Goal: Transaction & Acquisition: Purchase product/service

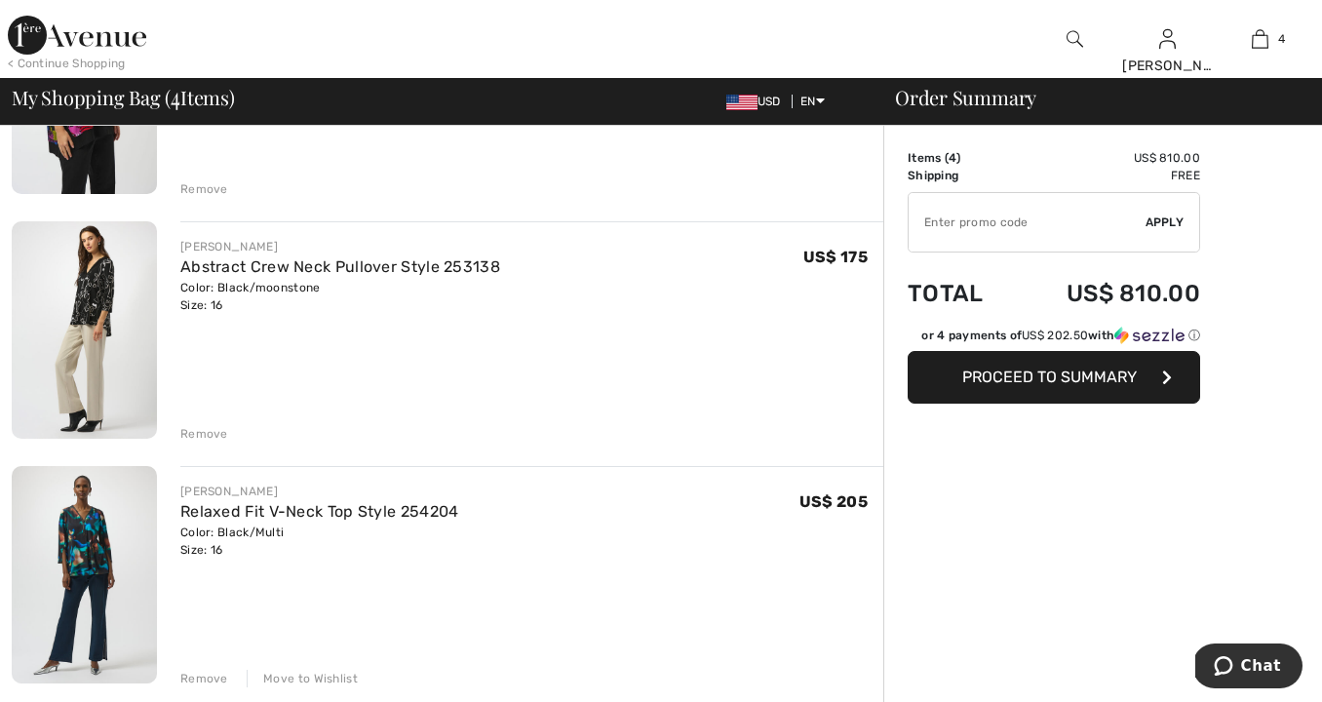
scroll to position [310, 0]
drag, startPoint x: 196, startPoint y: 434, endPoint x: 214, endPoint y: 443, distance: 19.6
click at [197, 434] on div "Remove" at bounding box center [204, 433] width 48 height 18
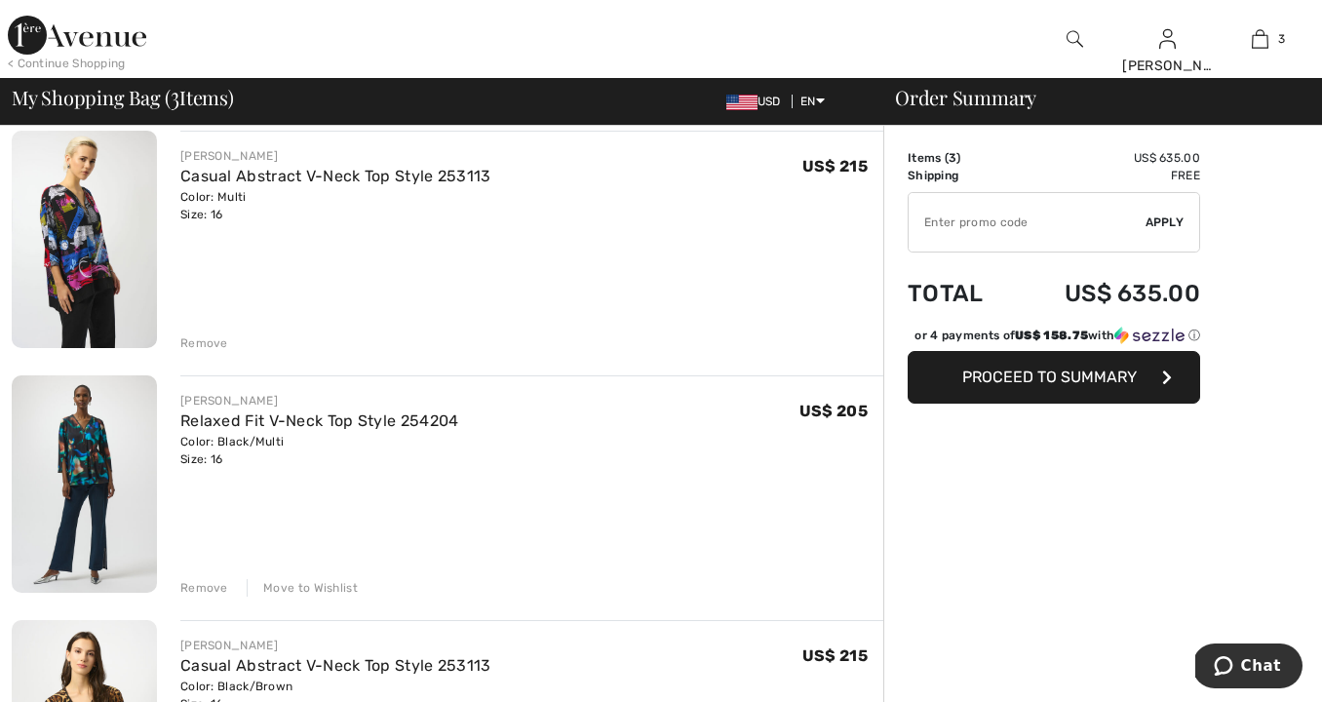
scroll to position [151, 0]
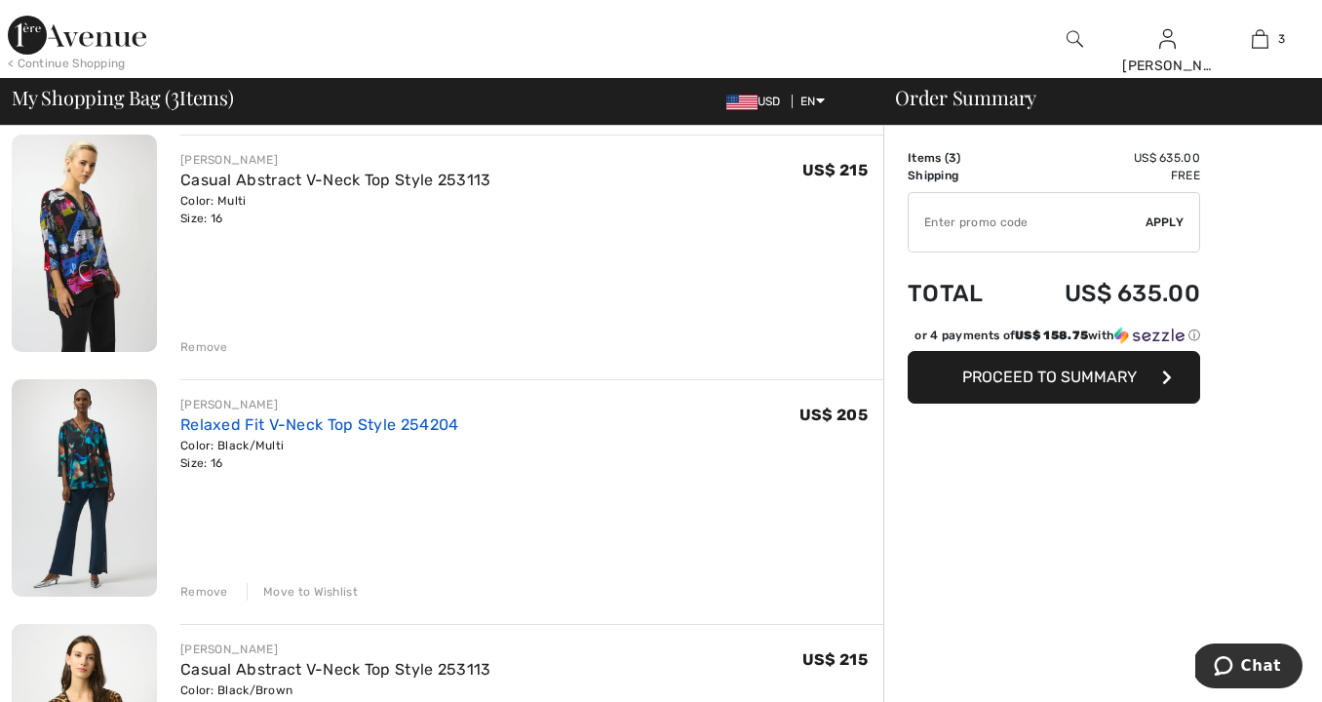
click at [304, 424] on link "Relaxed Fit V-Neck Top Style 254204" at bounding box center [319, 424] width 279 height 19
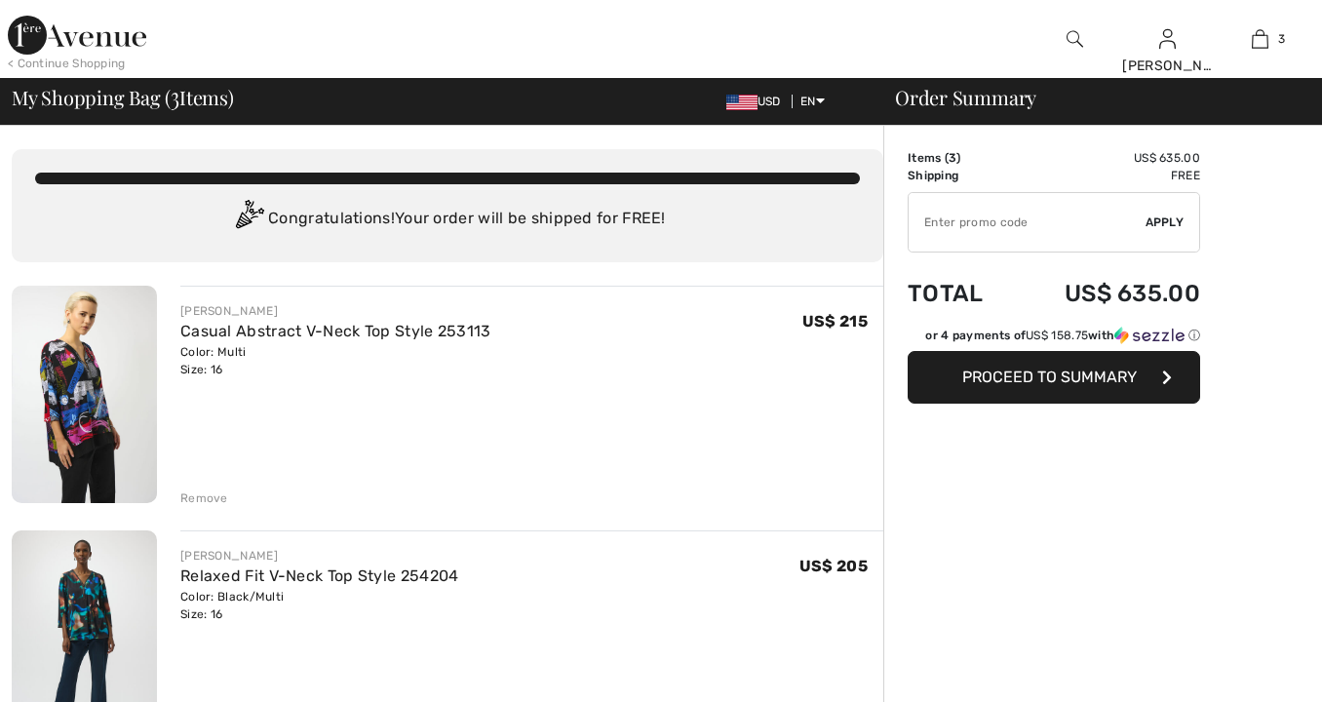
checkbox input "true"
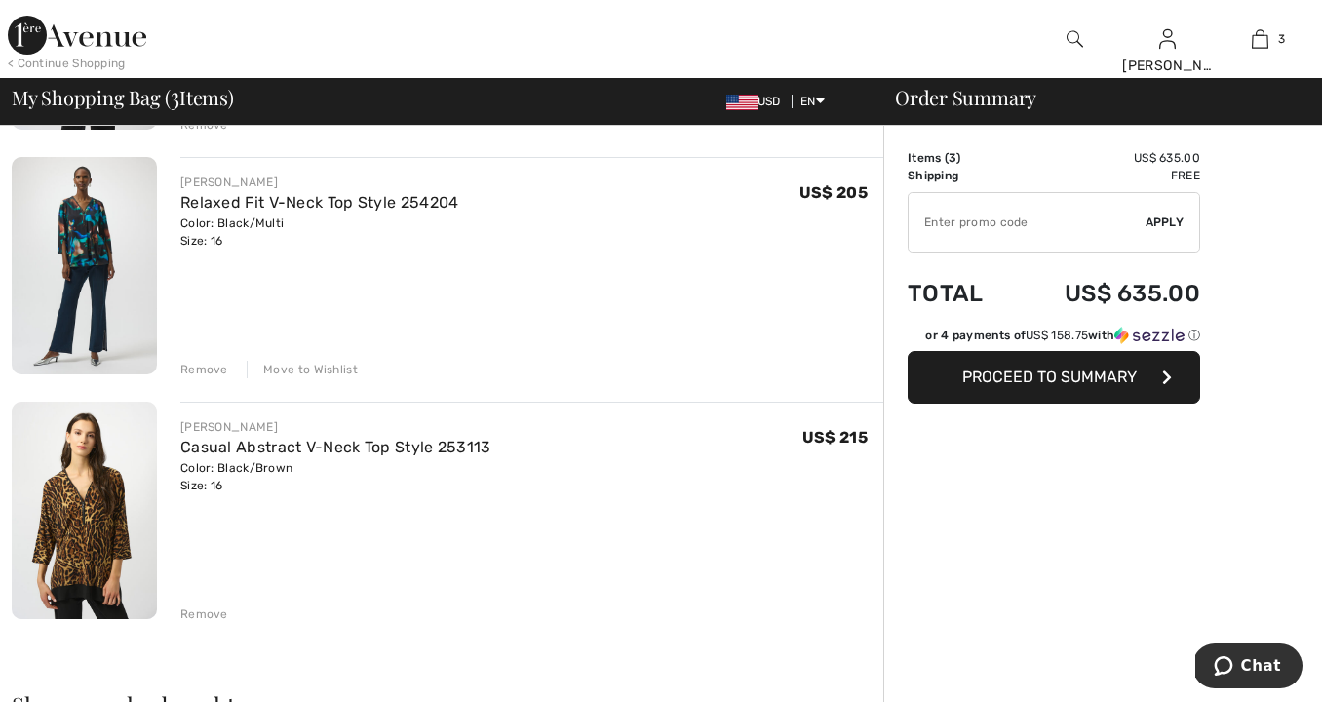
scroll to position [388, 0]
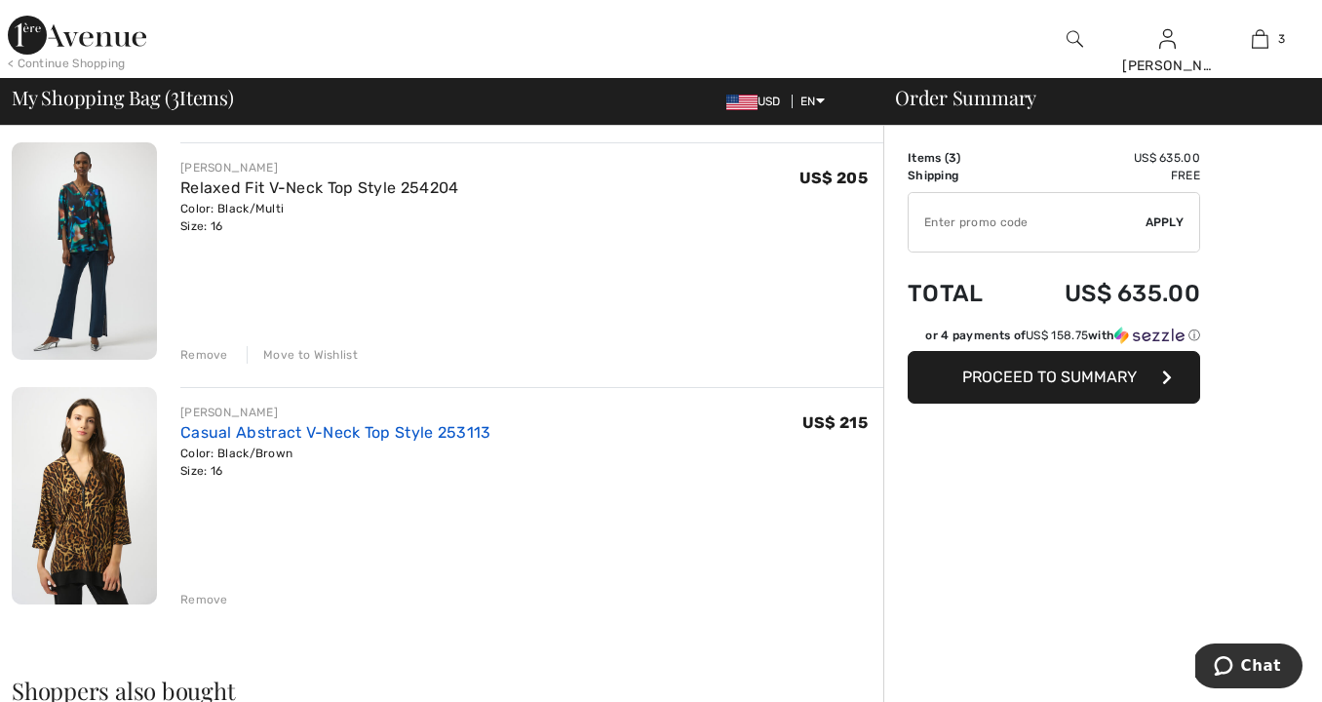
click at [264, 432] on link "Casual Abstract V-Neck Top Style 253113" at bounding box center [335, 432] width 311 height 19
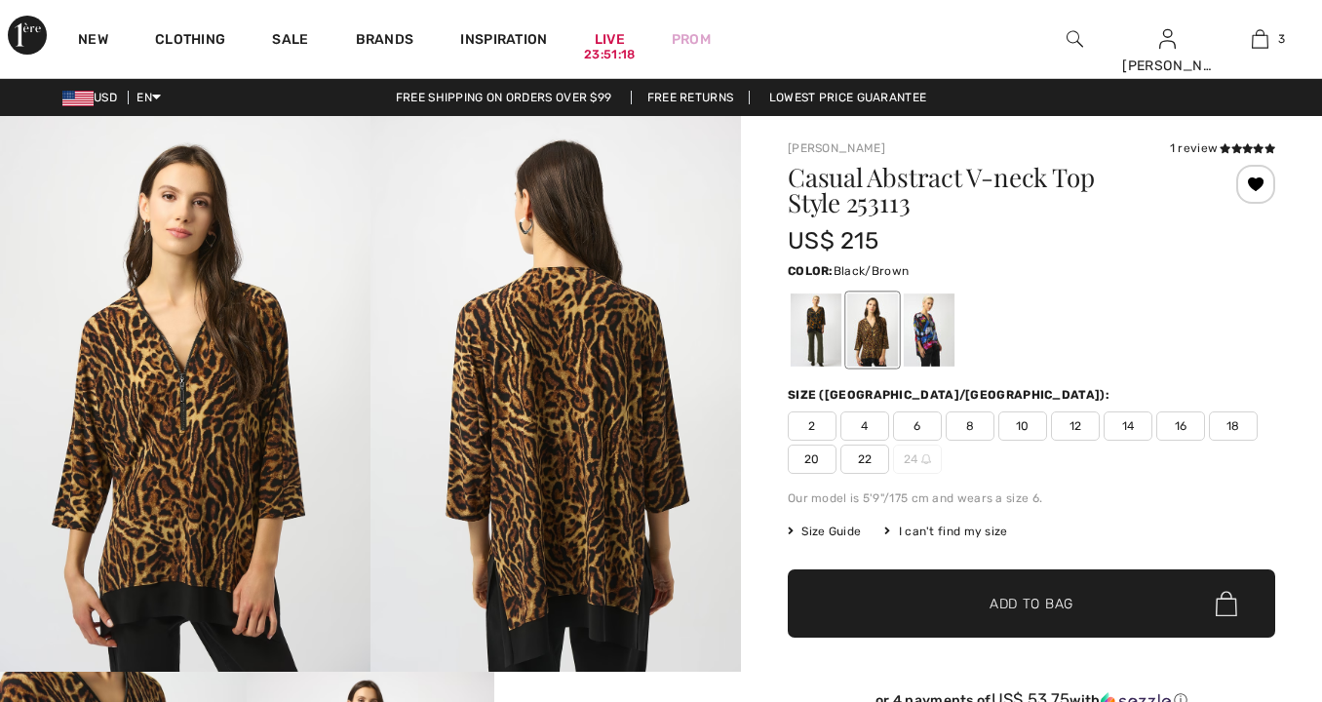
checkbox input "true"
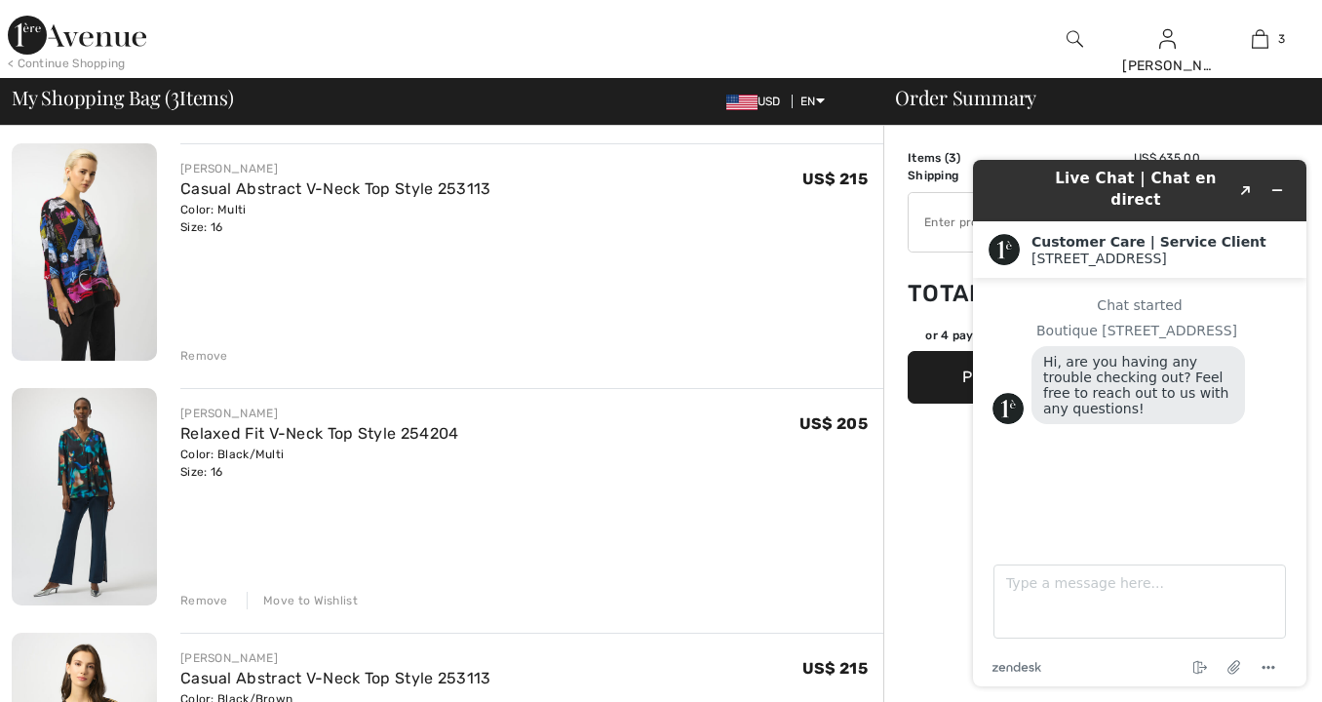
scroll to position [138, 0]
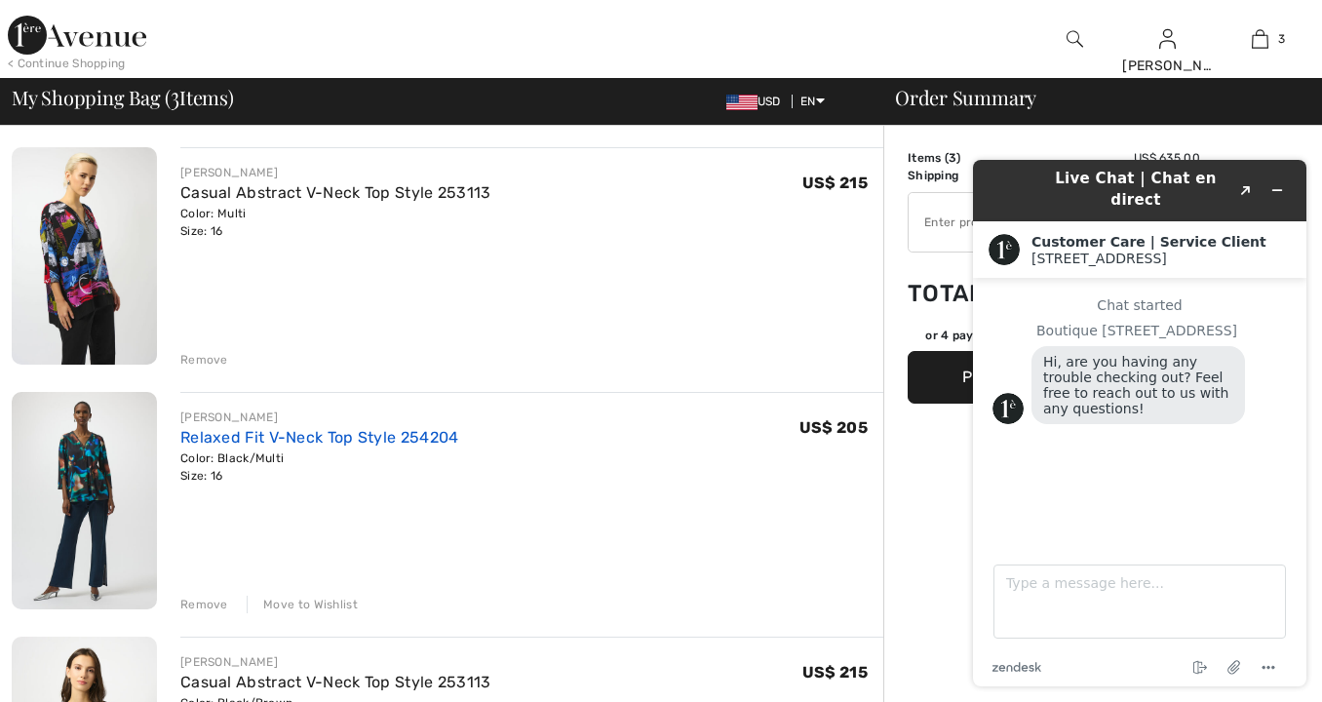
click at [311, 433] on link "Relaxed Fit V-Neck Top Style 254204" at bounding box center [319, 437] width 279 height 19
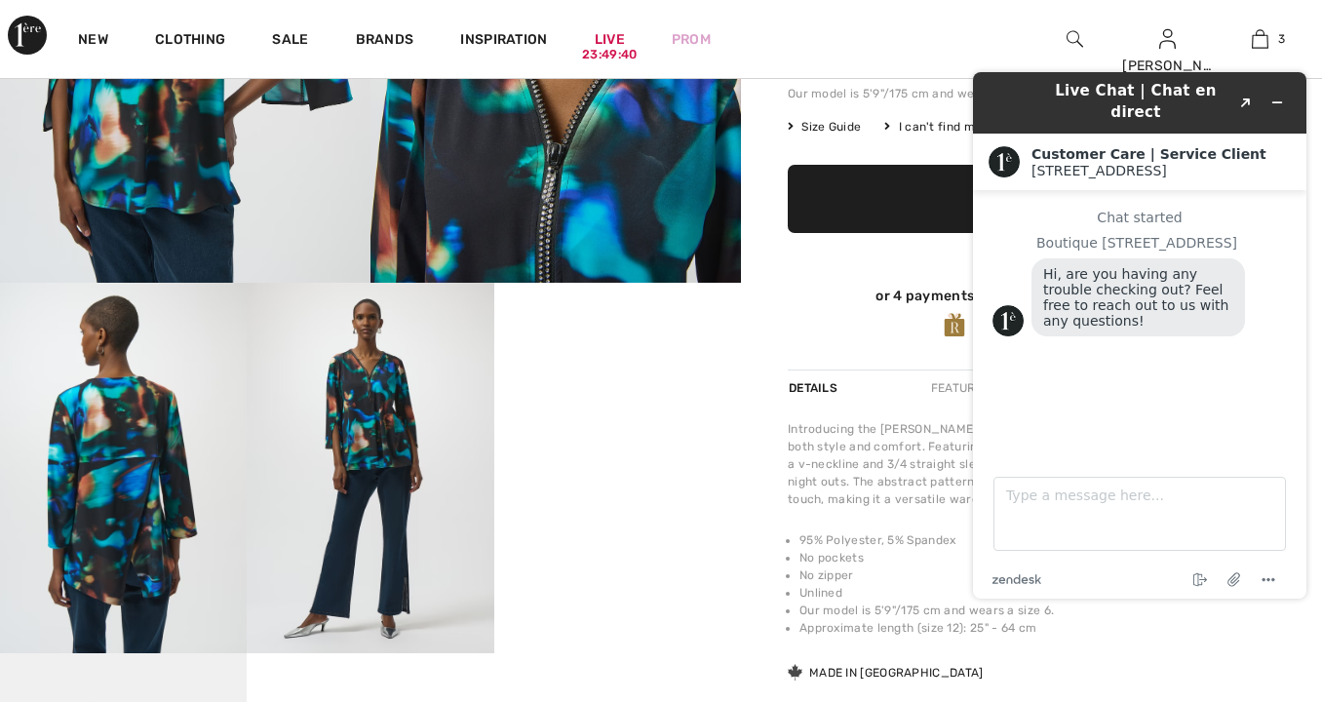
scroll to position [389, 0]
click at [652, 407] on video "Your browser does not support the video tag." at bounding box center [617, 345] width 247 height 124
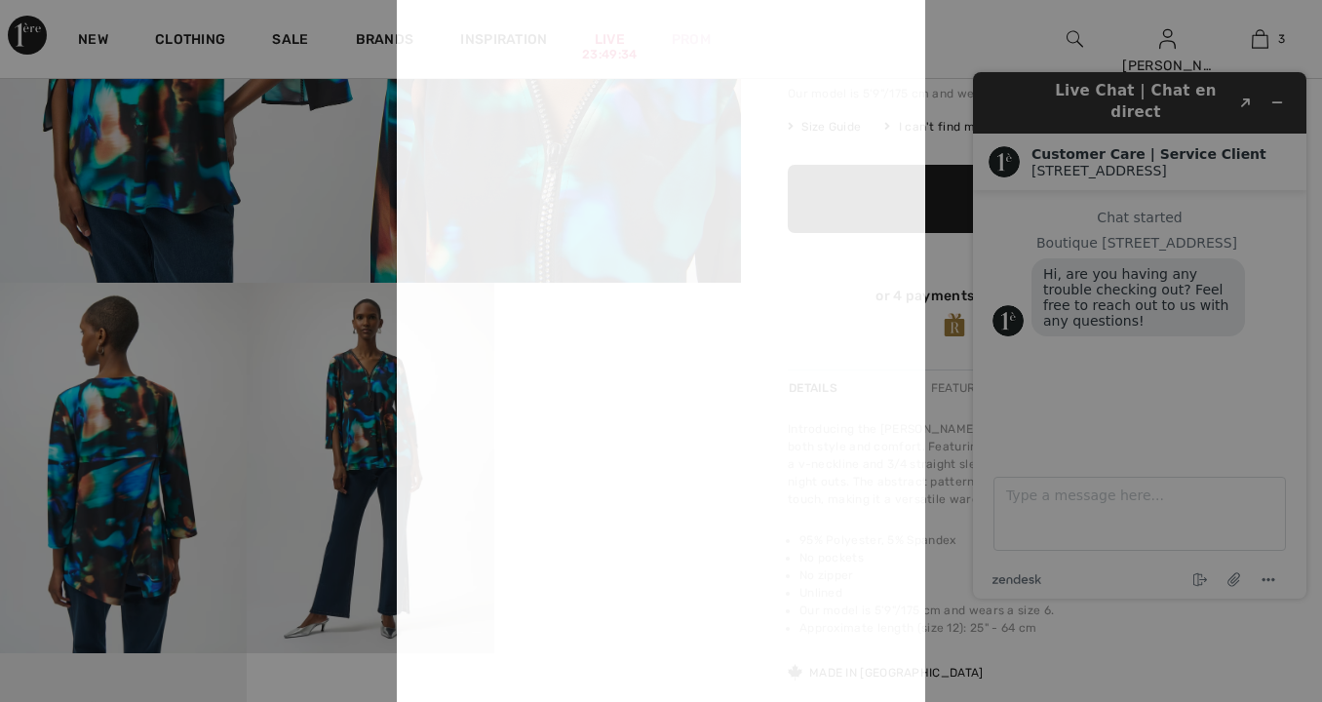
scroll to position [0, 0]
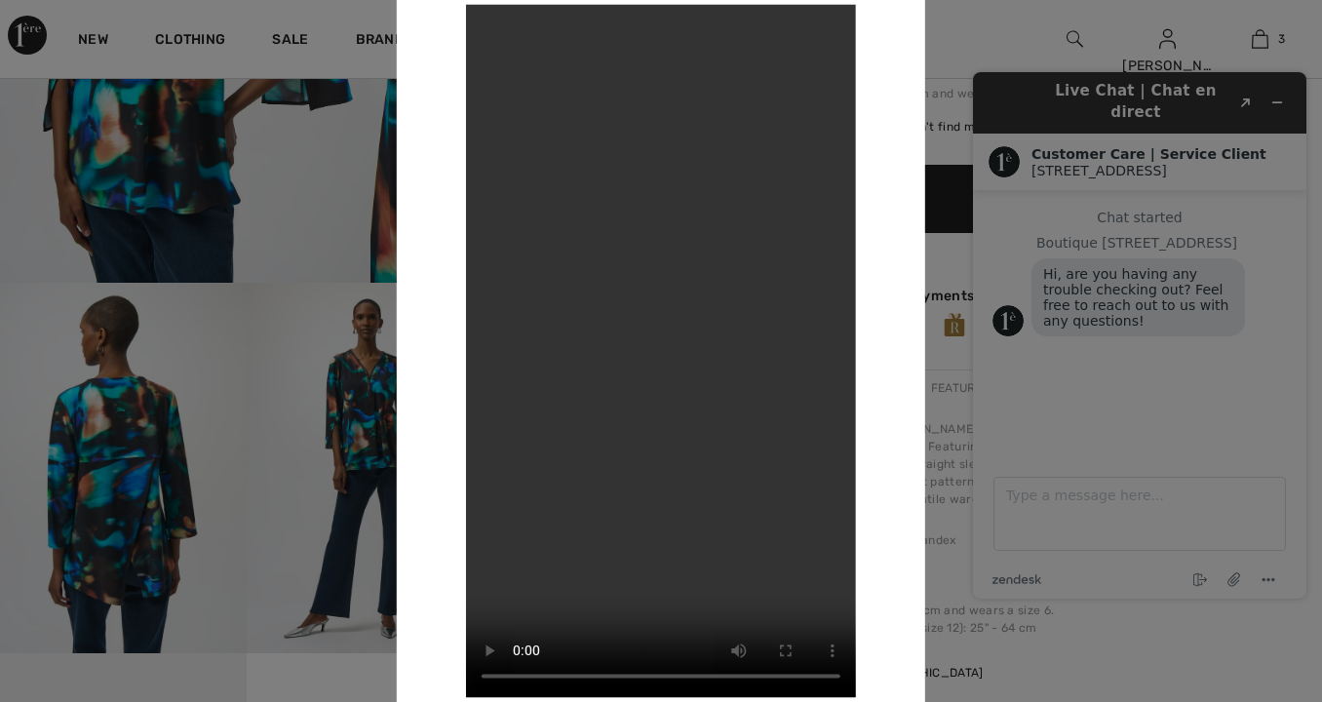
click at [494, 23] on video "Your browser does not support the video tag." at bounding box center [661, 350] width 390 height 693
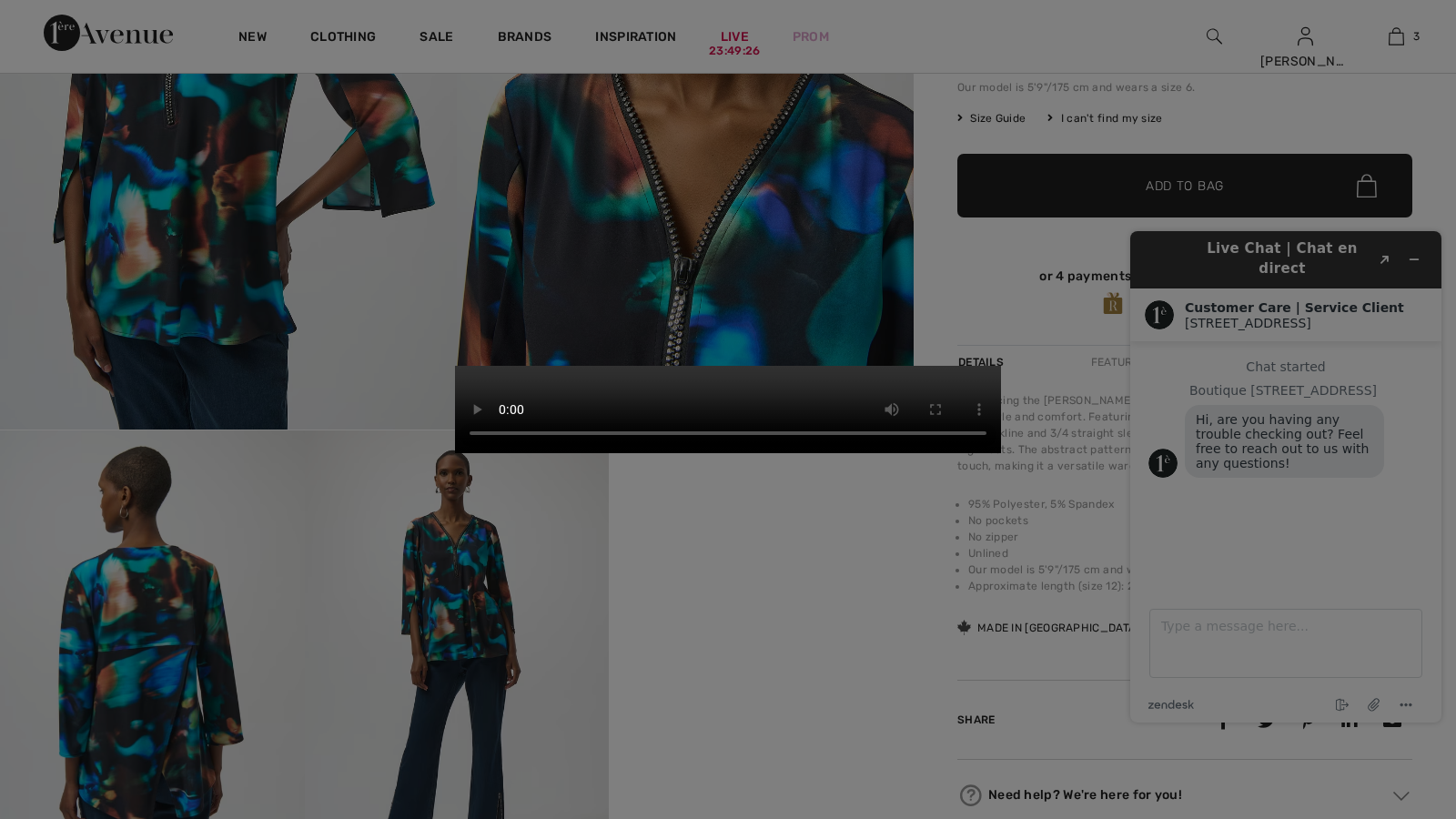
click at [1001, 400] on video "Your browser does not support the video tag." at bounding box center [727, 410] width 546 height 88
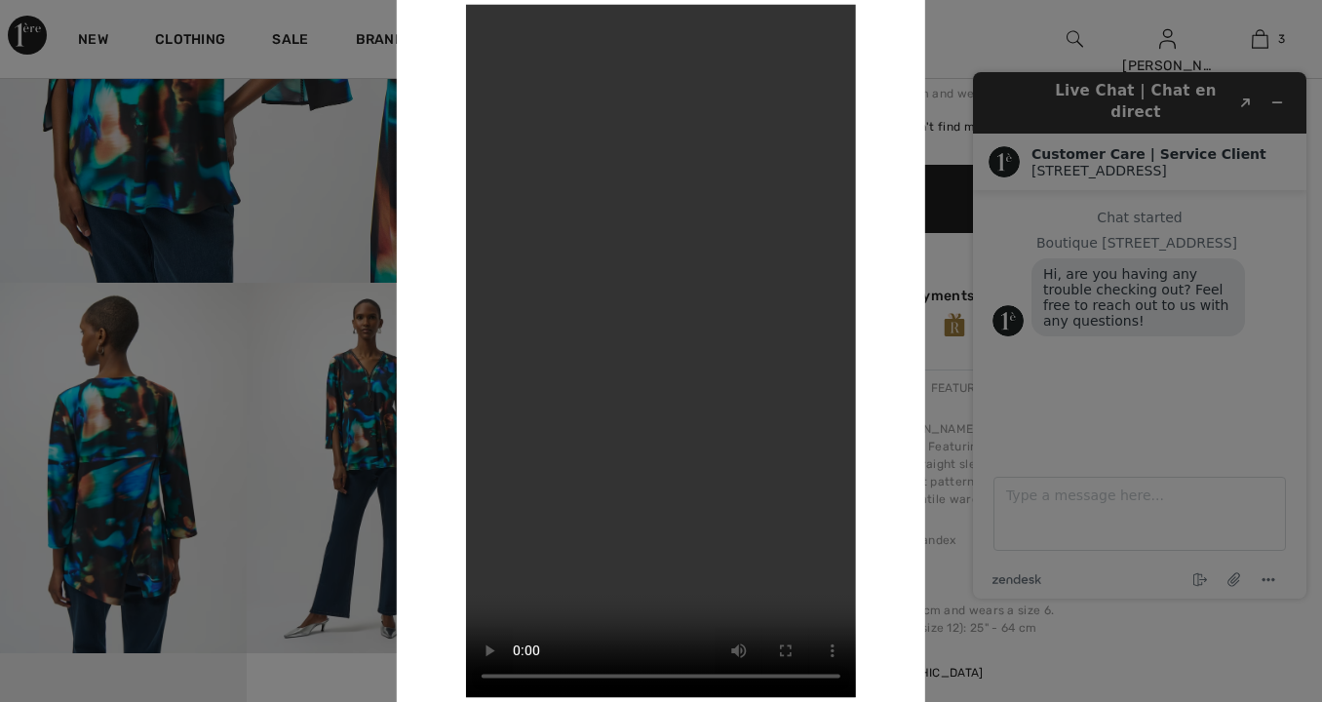
click at [947, 287] on div at bounding box center [661, 351] width 1322 height 702
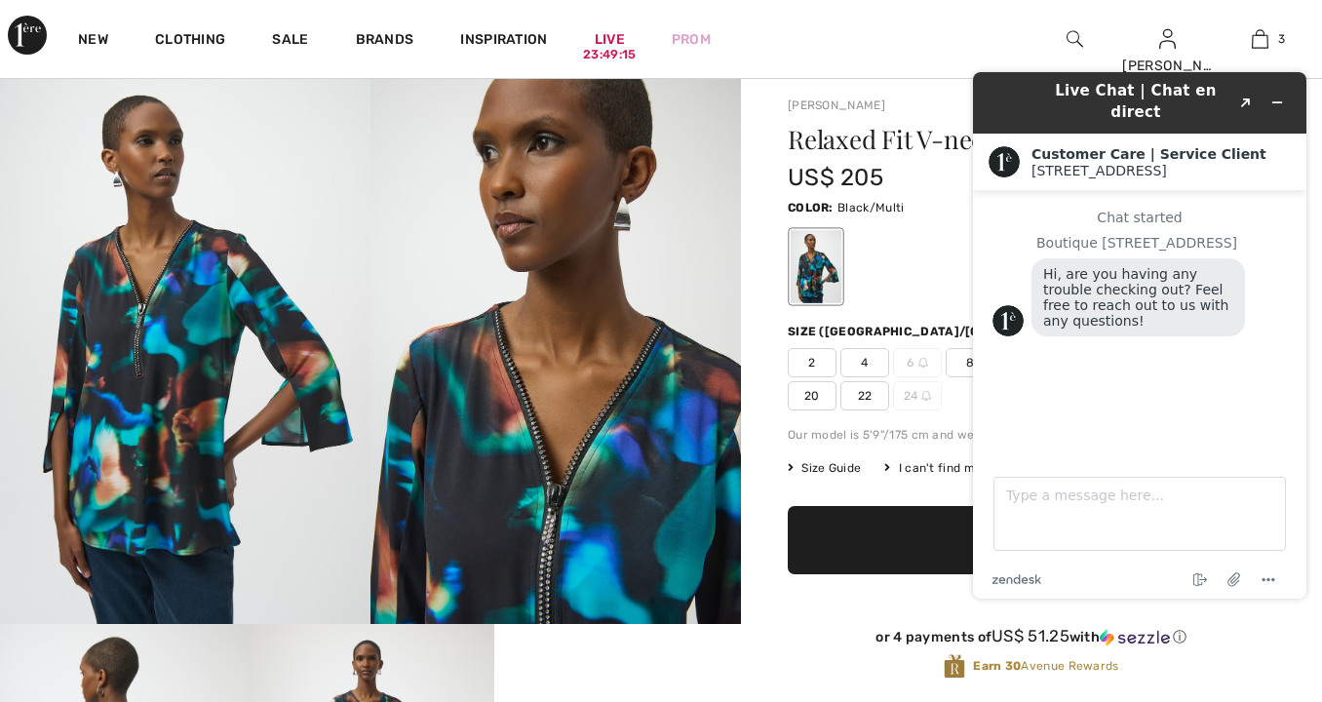
scroll to position [47, 0]
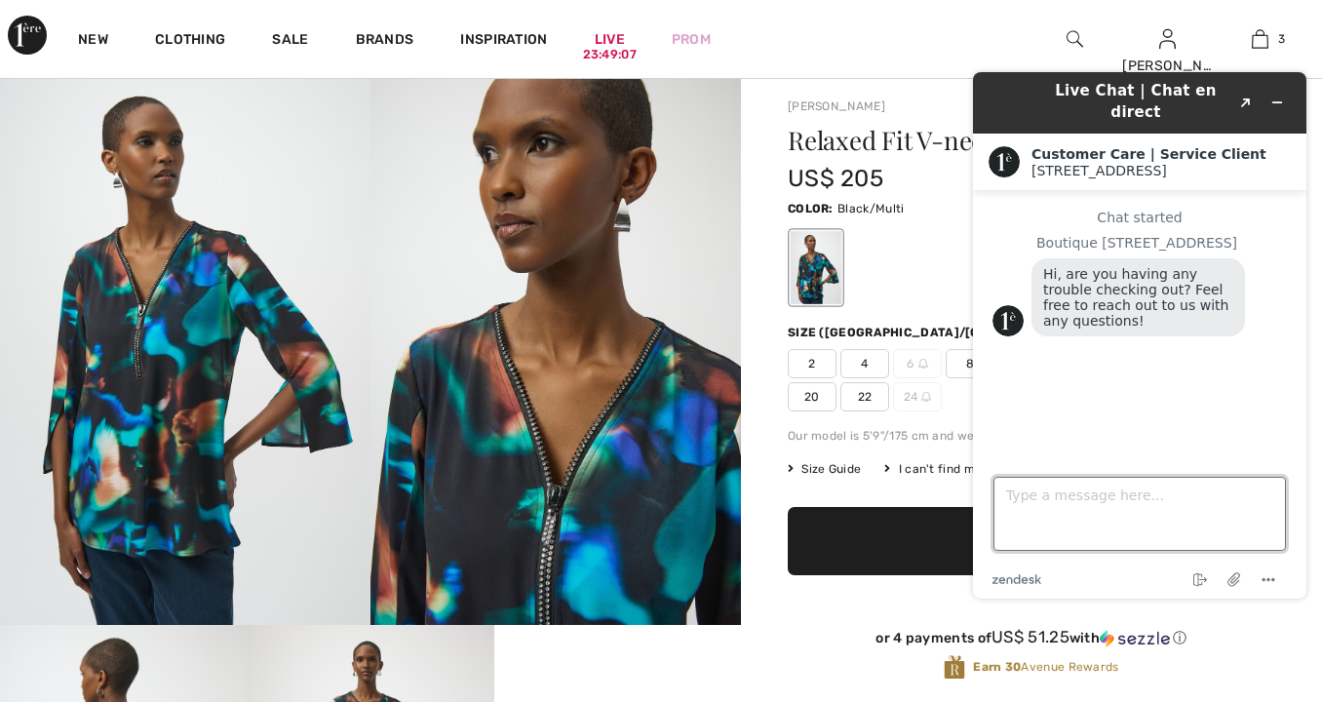
click at [1030, 498] on textarea "Type a message here..." at bounding box center [1140, 514] width 292 height 74
type textarea "looking for a promo code.. I like too many"
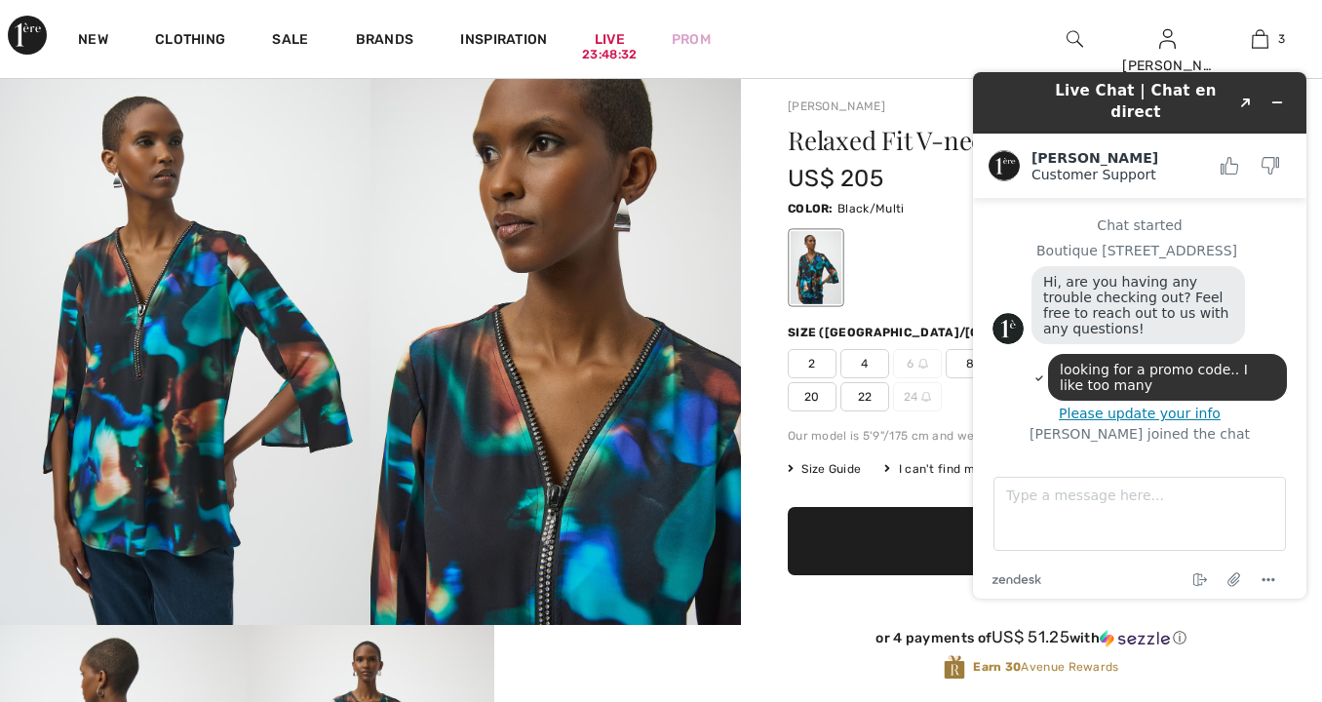
click at [889, 275] on div at bounding box center [1031, 267] width 487 height 81
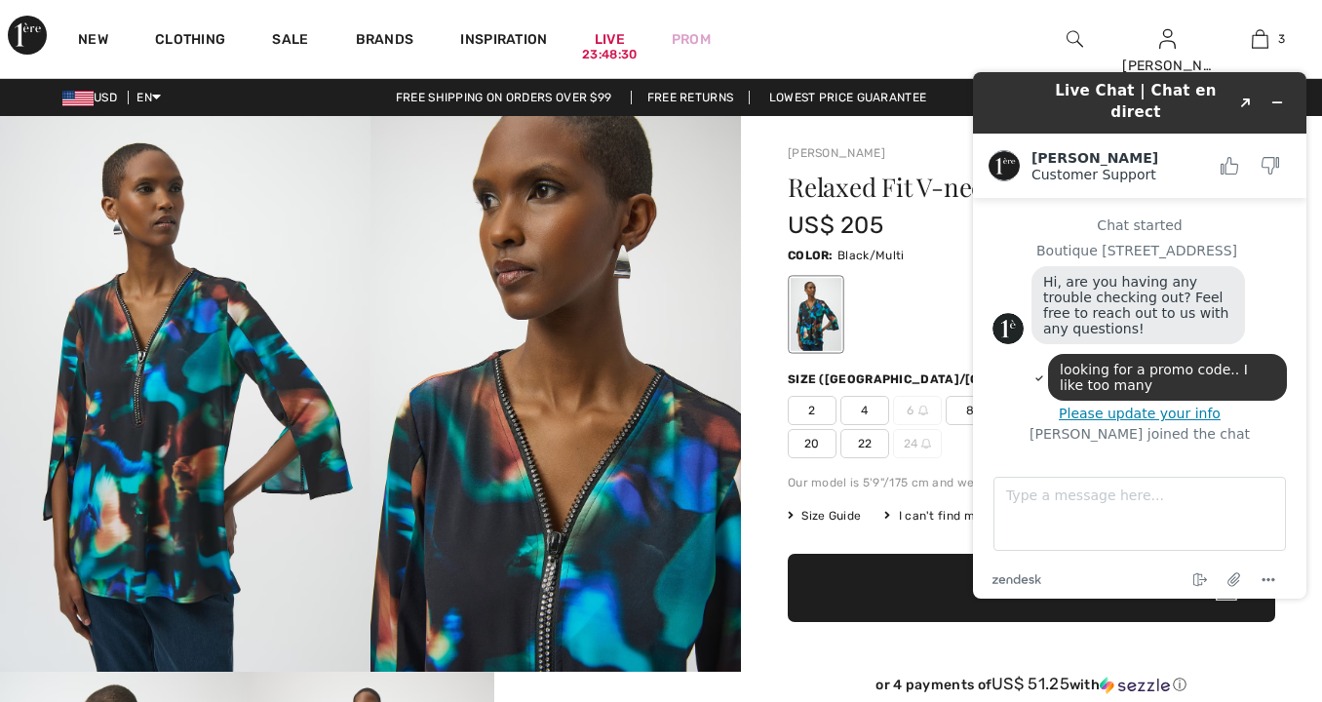
scroll to position [0, 0]
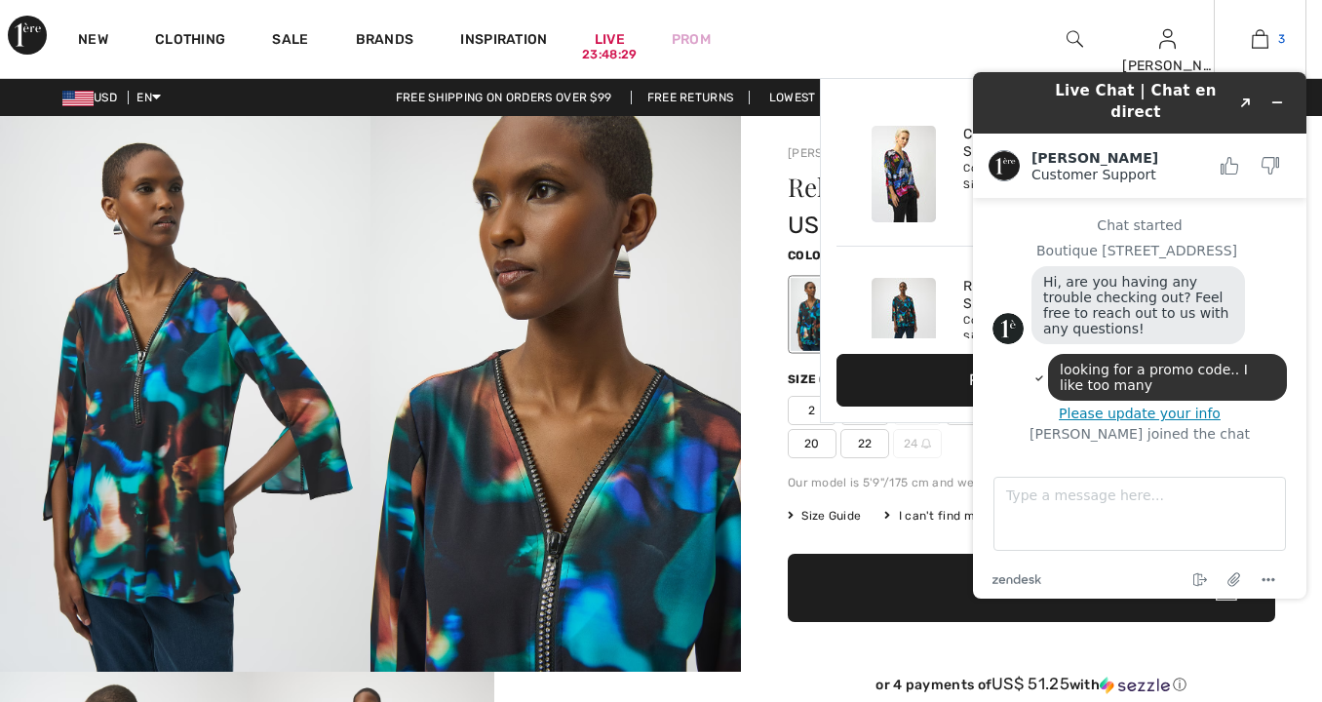
click at [1263, 34] on img at bounding box center [1260, 38] width 17 height 23
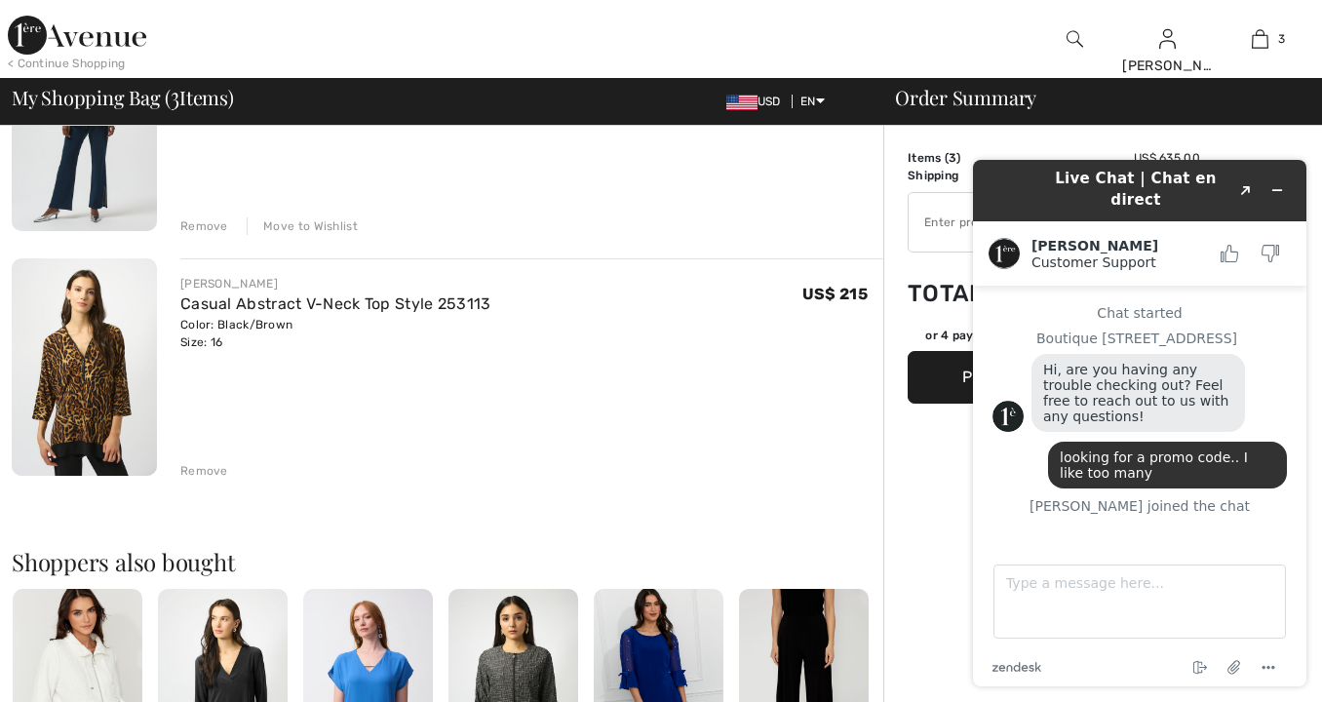
scroll to position [497, 0]
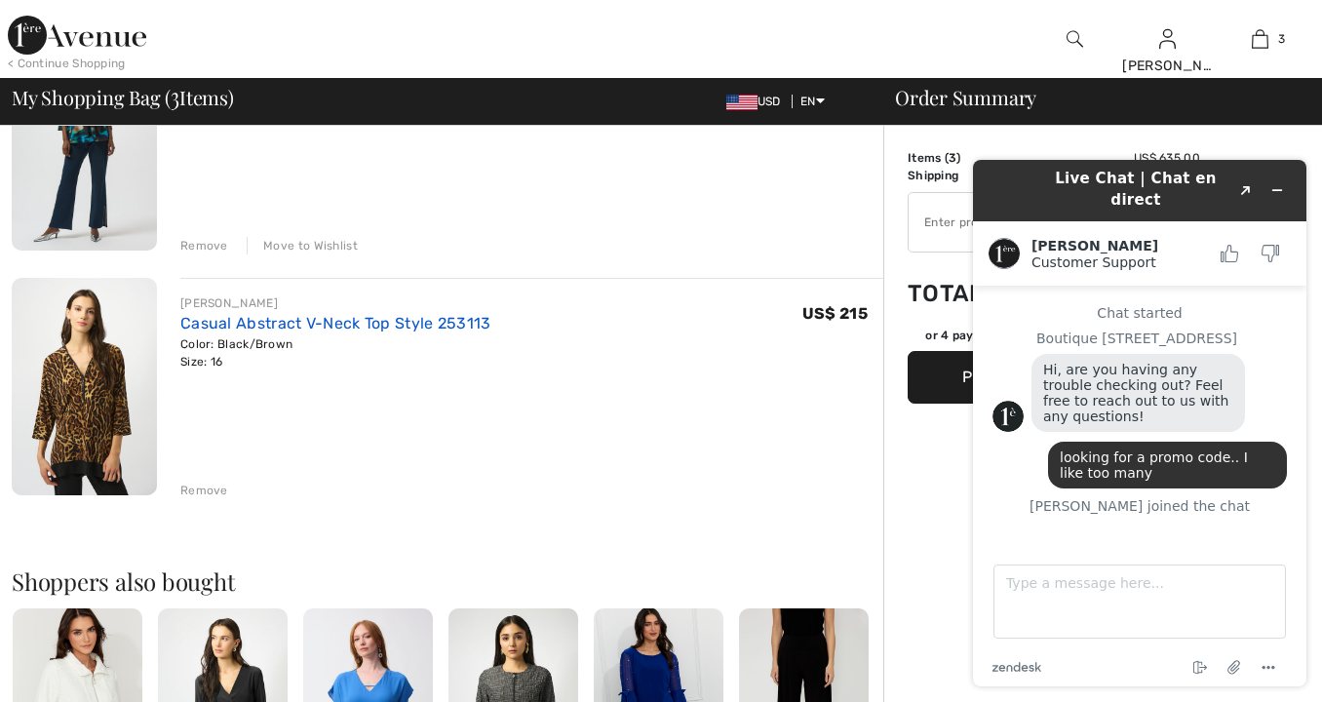
click at [389, 324] on link "Casual Abstract V-Neck Top Style 253113" at bounding box center [335, 323] width 311 height 19
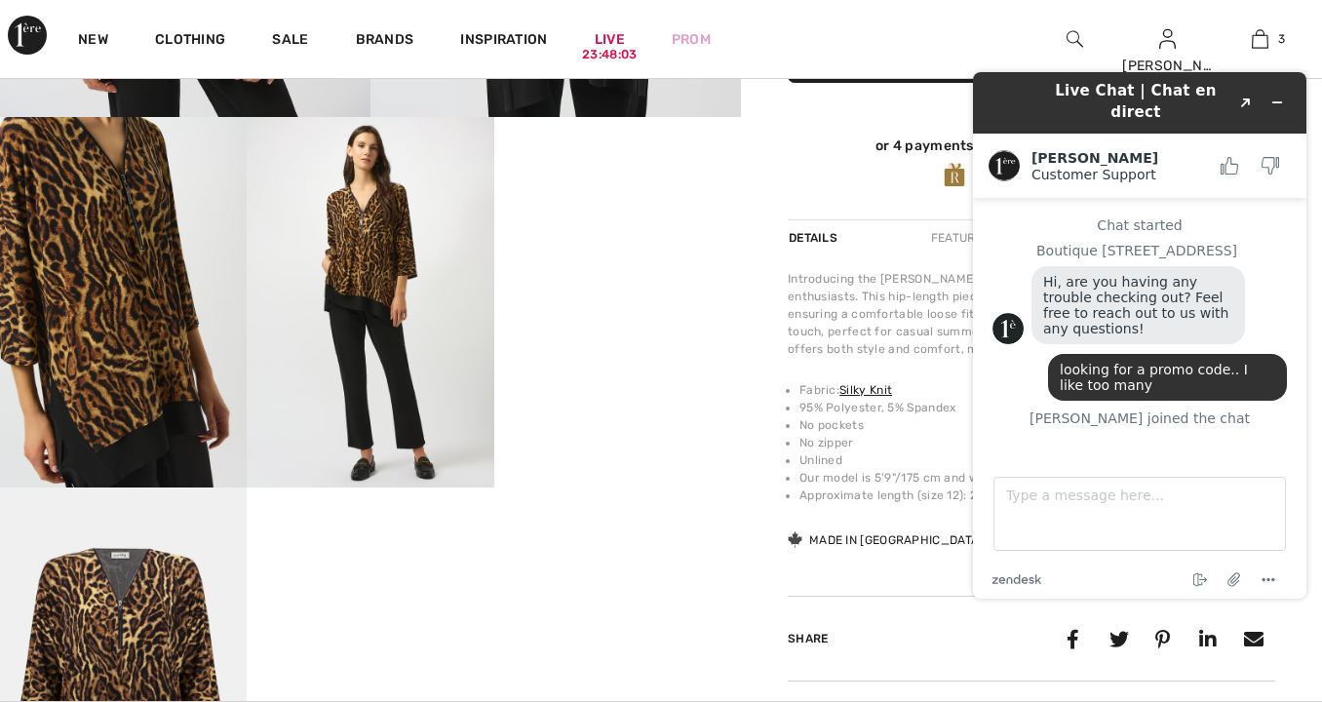
scroll to position [552, 0]
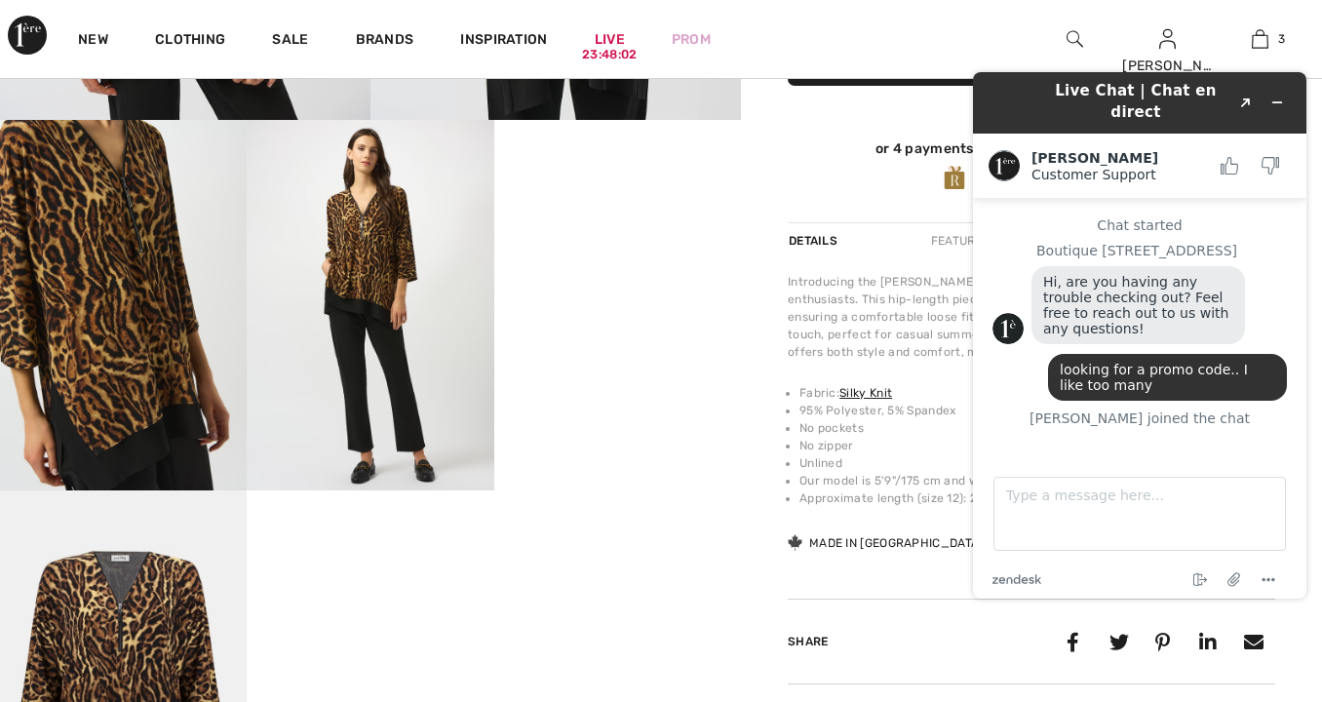
click at [597, 244] on video "Your browser does not support the video tag." at bounding box center [617, 182] width 247 height 124
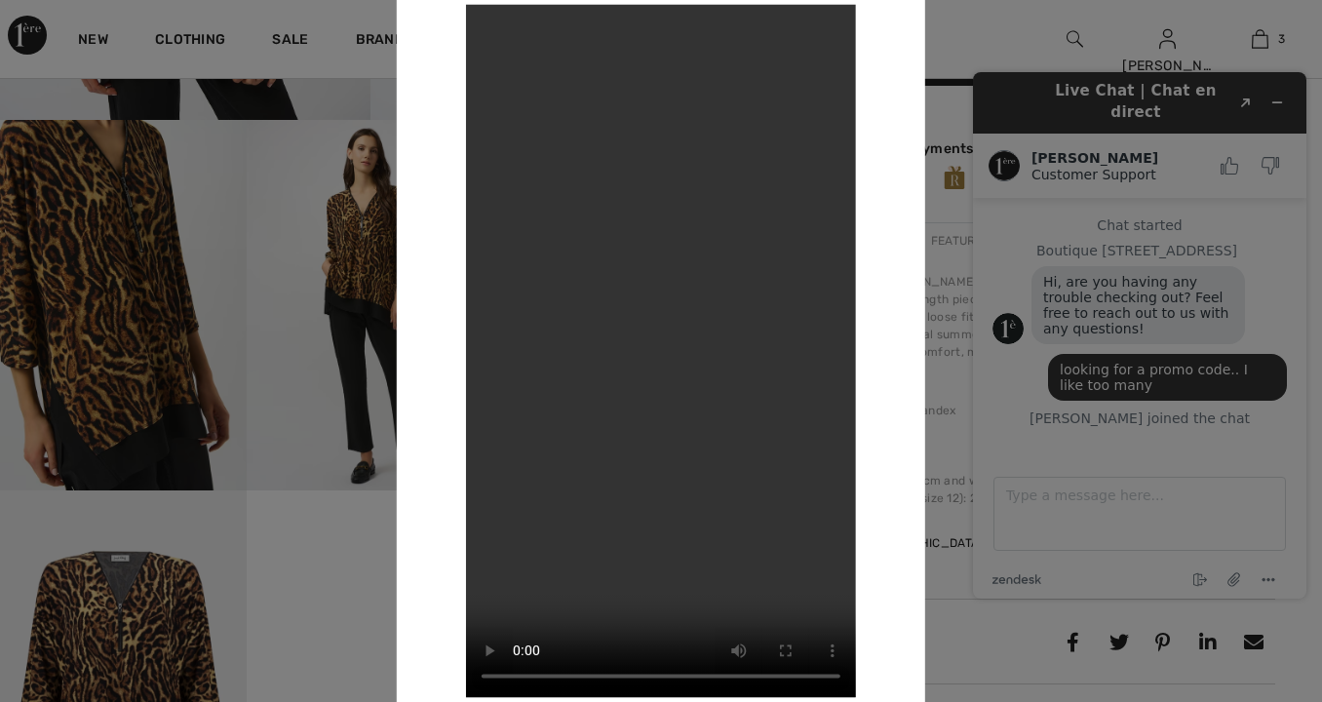
click at [286, 190] on div at bounding box center [661, 351] width 1322 height 702
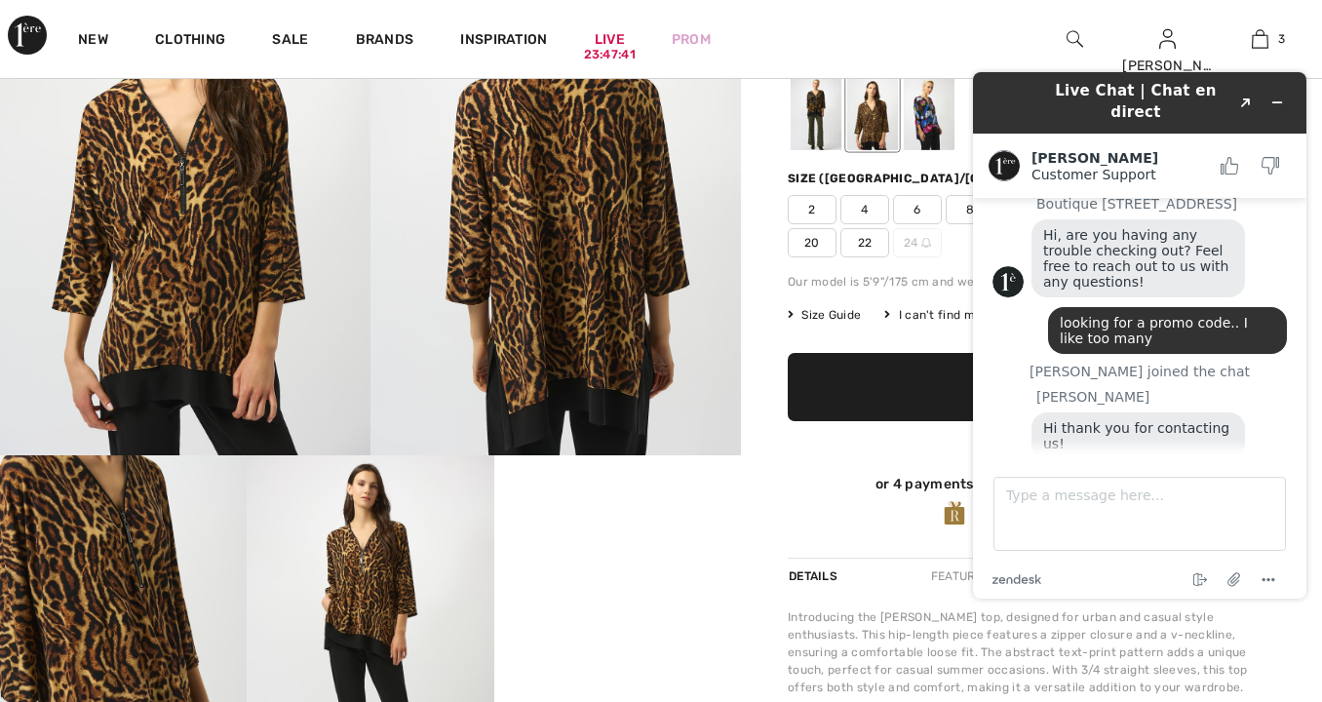
scroll to position [83, 0]
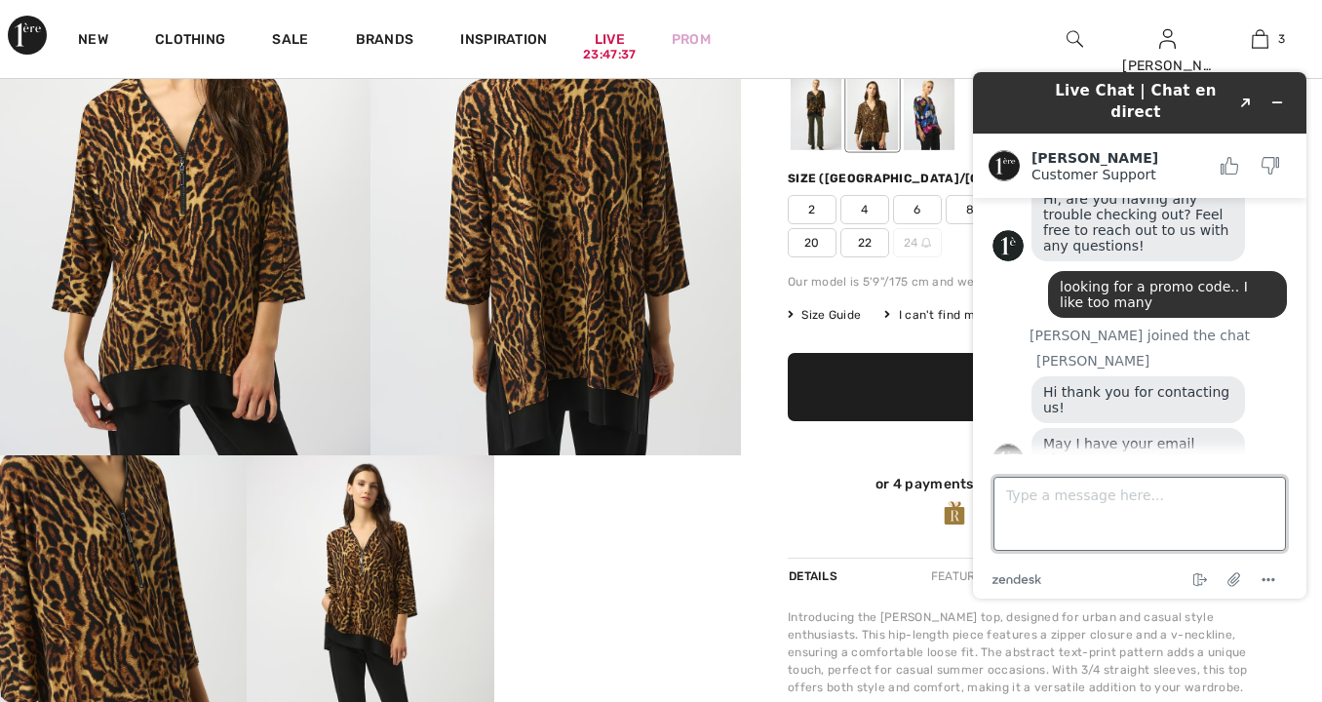
click at [1023, 504] on textarea "Type a message here..." at bounding box center [1140, 514] width 292 height 74
type textarea "[EMAIL_ADDRESS][DOMAIN_NAME]"
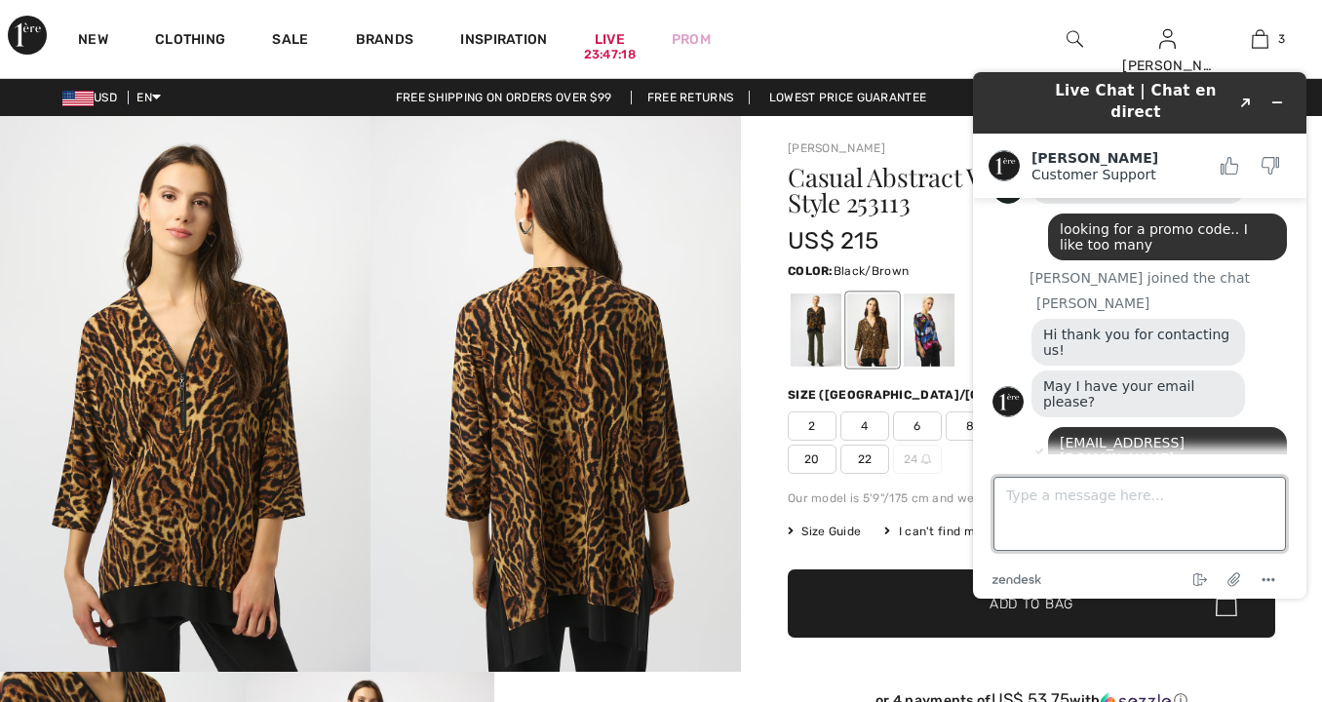
scroll to position [0, 0]
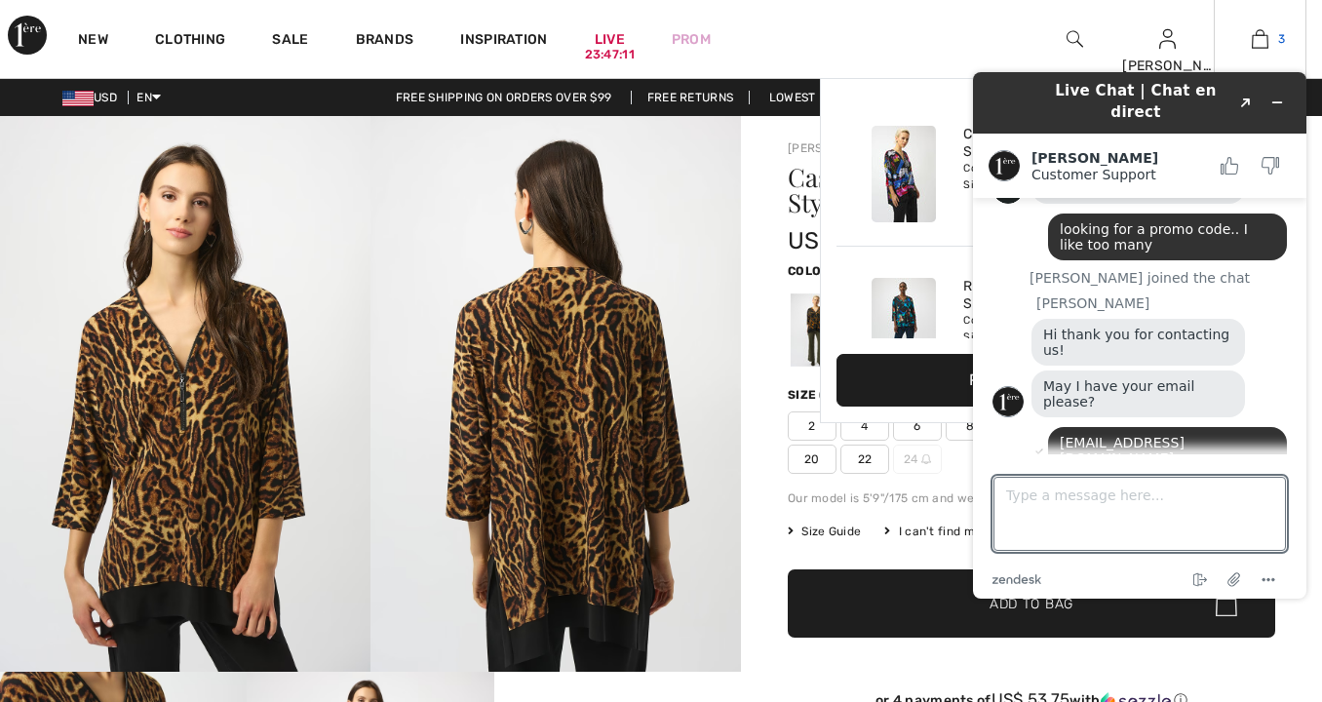
click at [1267, 39] on img at bounding box center [1260, 38] width 17 height 23
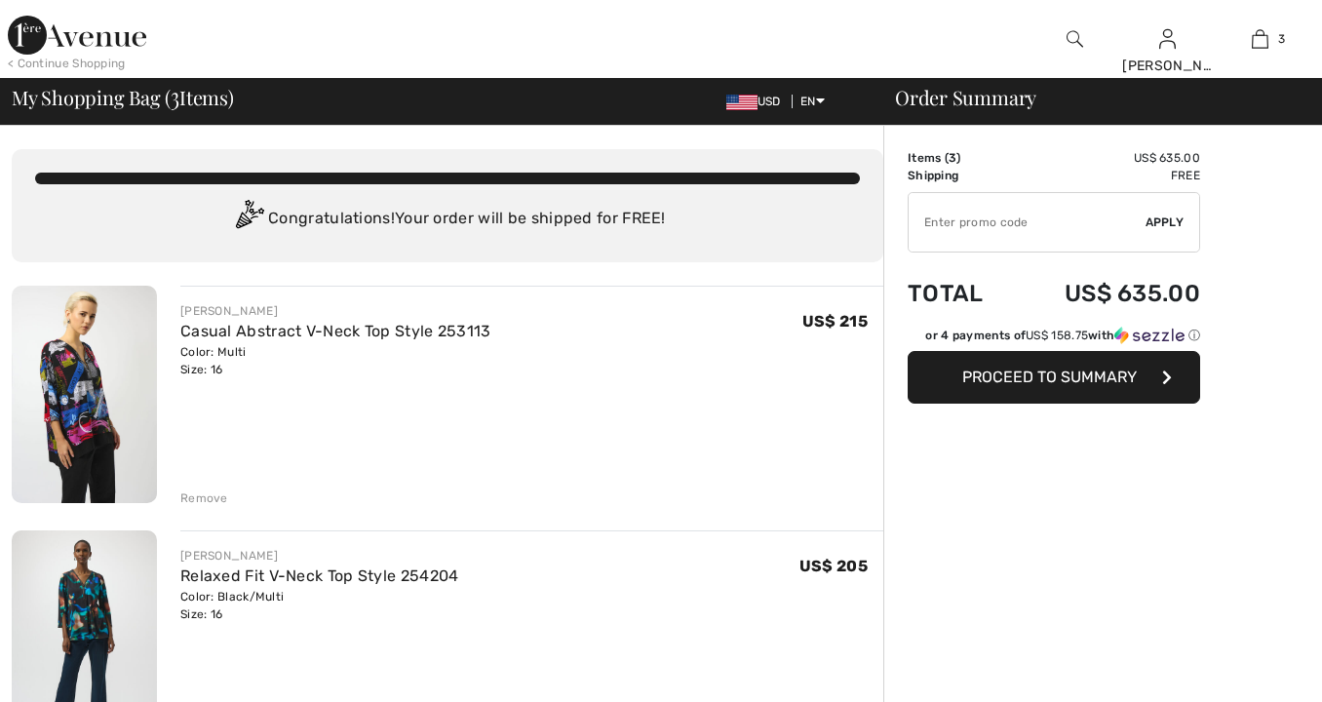
checkbox input "true"
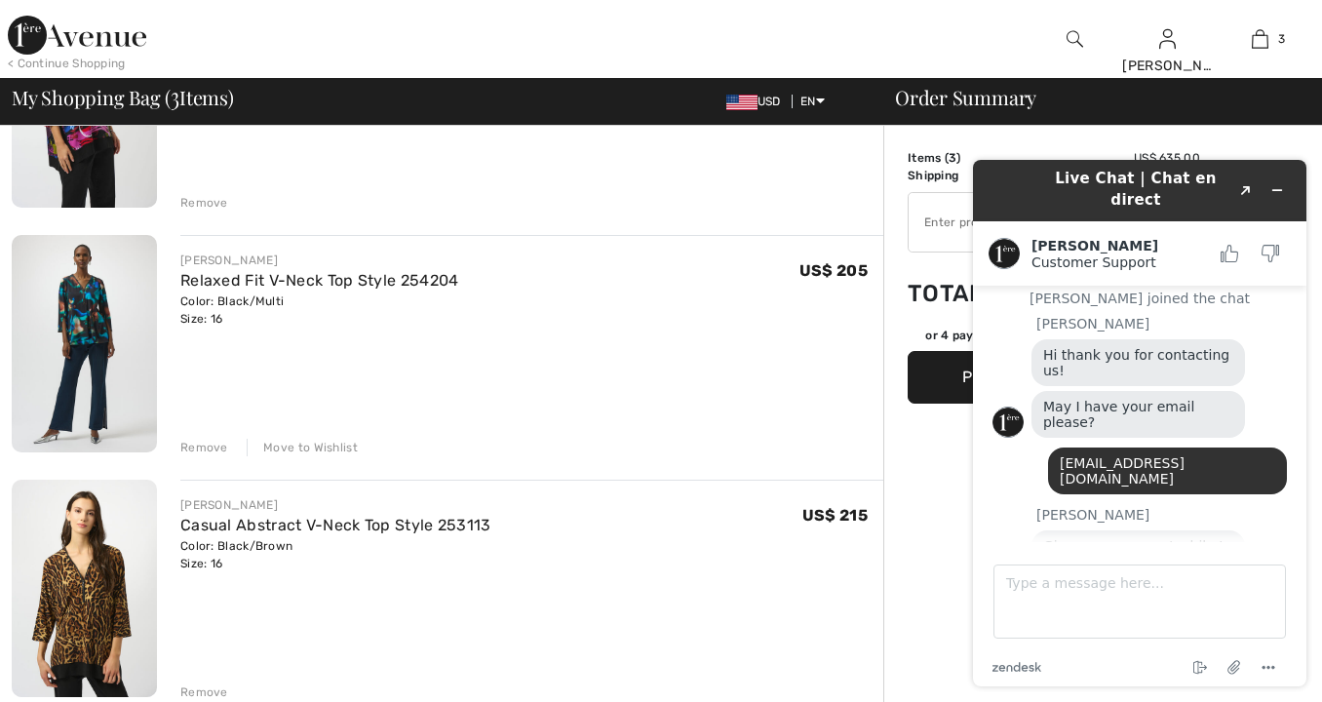
scroll to position [291, 0]
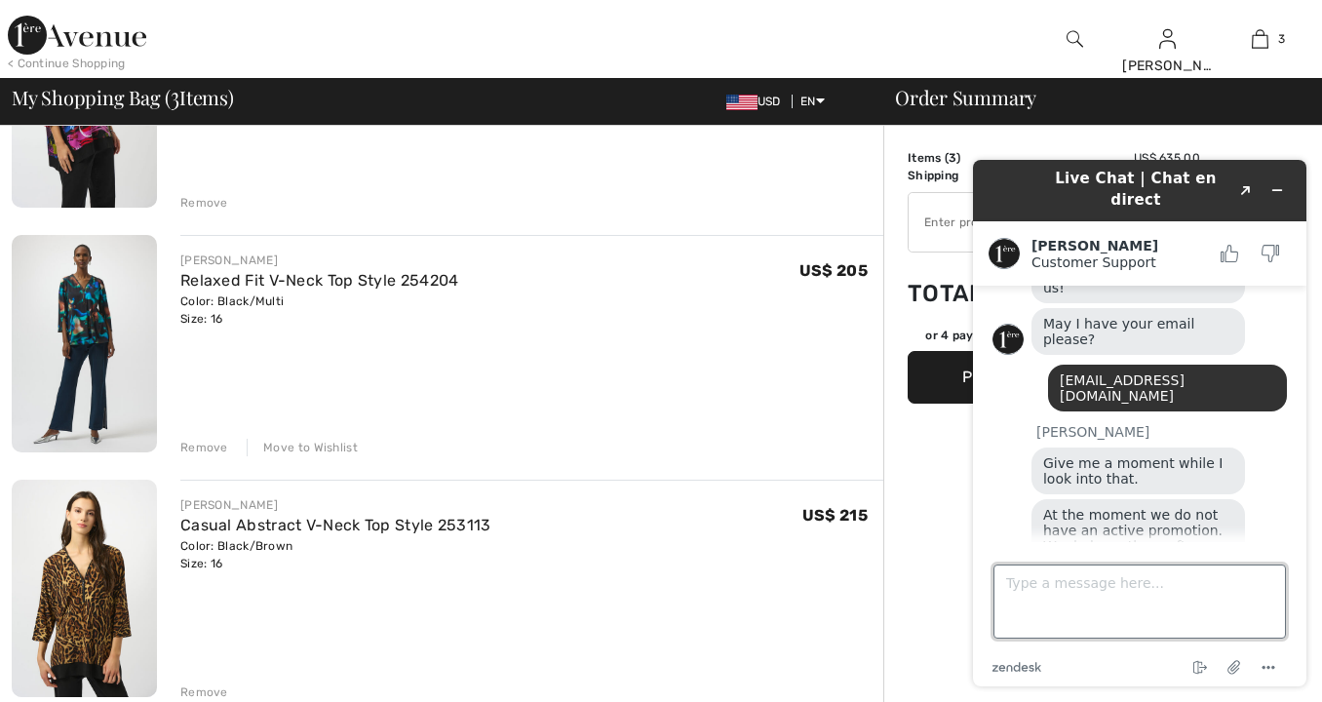
click at [1052, 605] on textarea "Type a message here..." at bounding box center [1140, 602] width 292 height 74
type textarea "thank you"
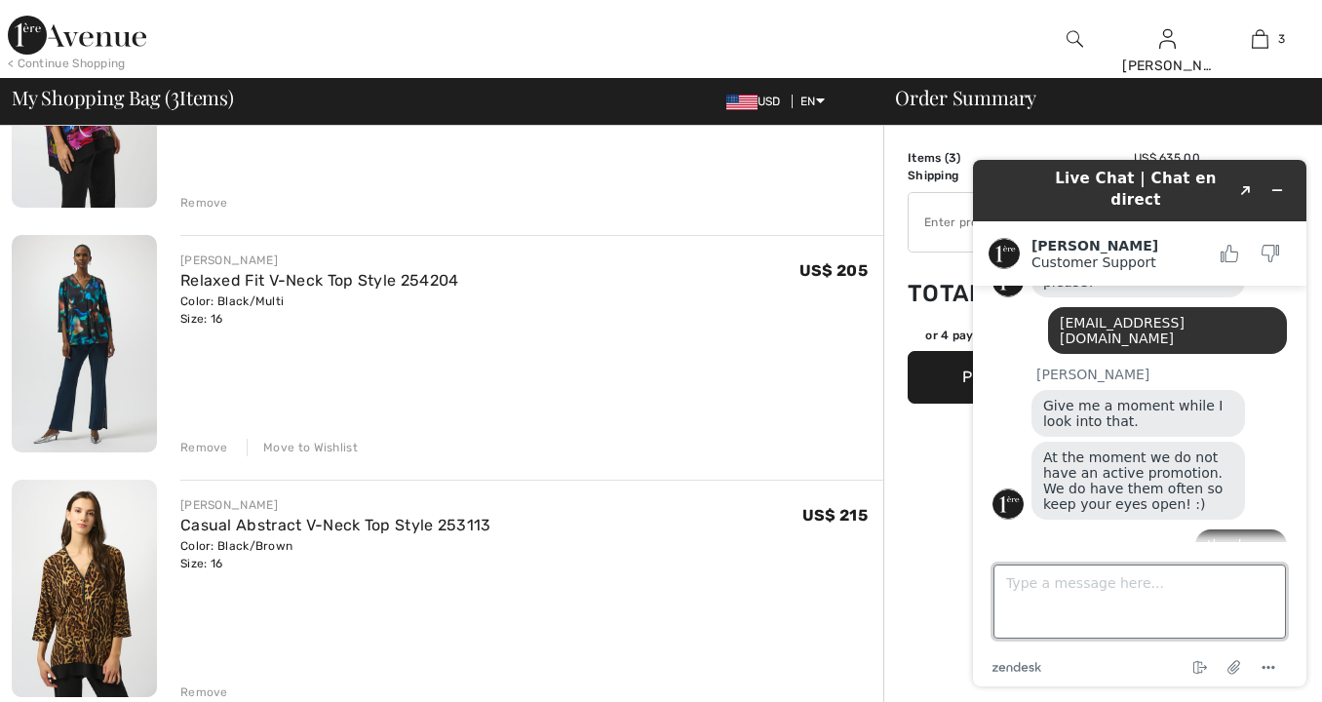
scroll to position [328, 0]
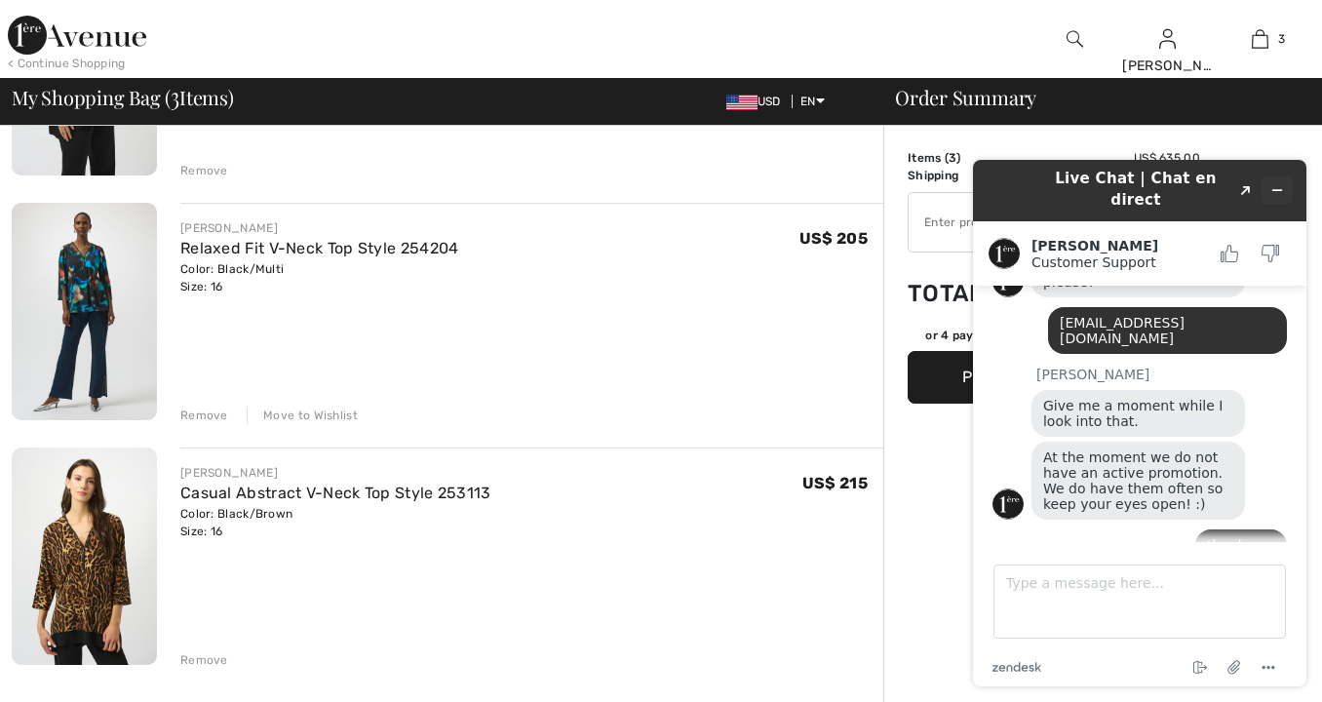
click at [1275, 183] on icon "Minimize widget" at bounding box center [1277, 190] width 14 height 14
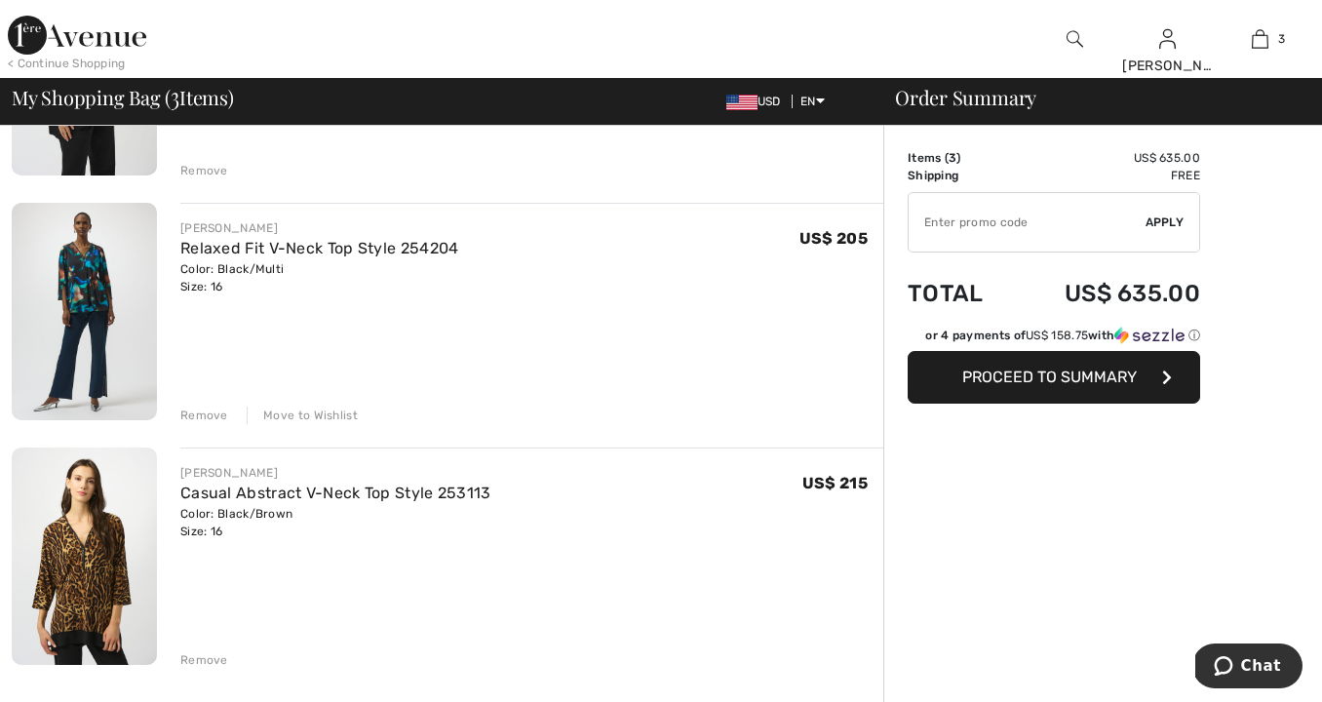
click at [196, 657] on div "Remove" at bounding box center [204, 660] width 48 height 18
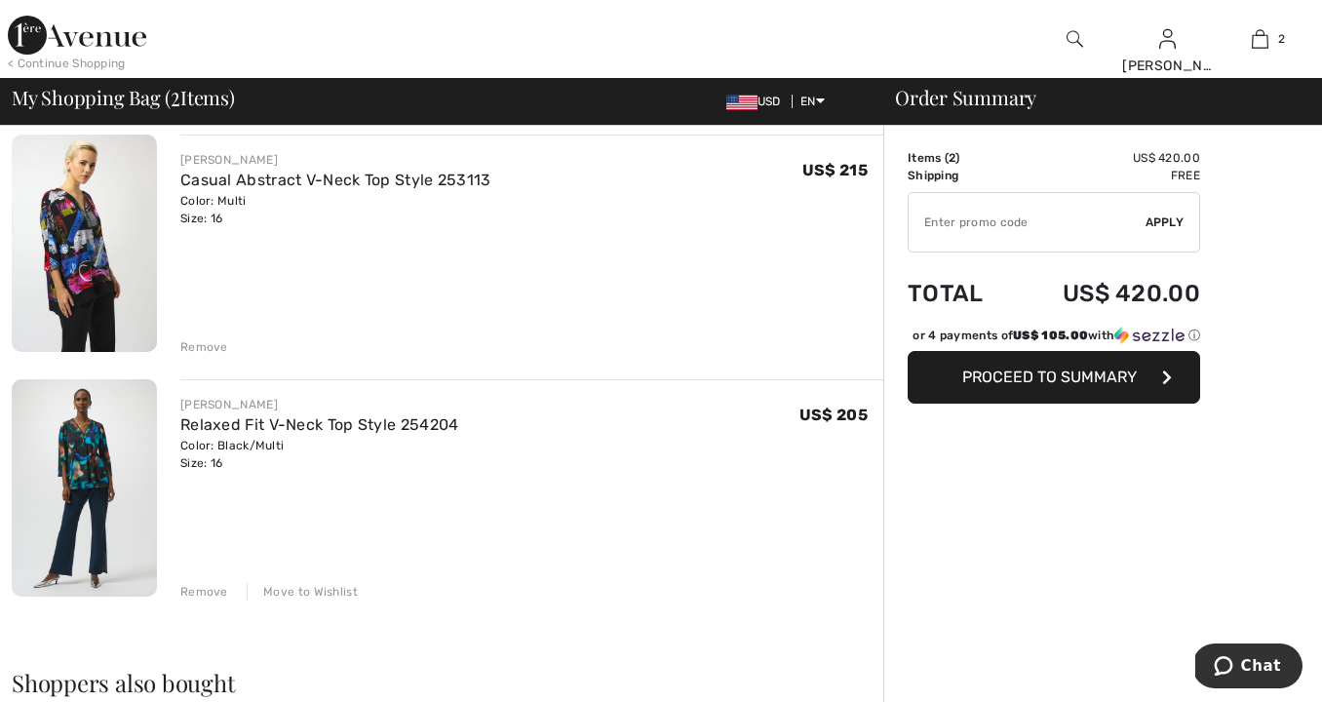
scroll to position [148, 0]
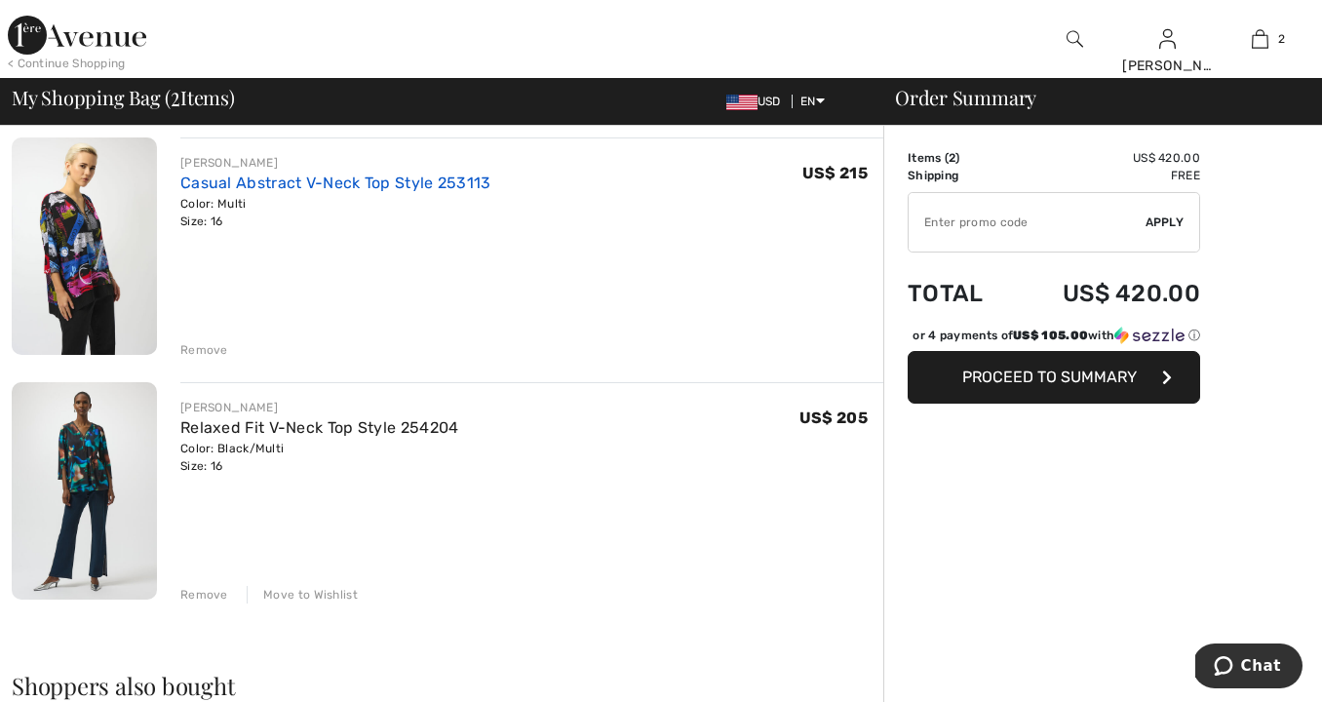
click at [392, 180] on link "Casual Abstract V-Neck Top Style 253113" at bounding box center [335, 183] width 311 height 19
click at [980, 375] on span "Proceed to Summary" at bounding box center [1049, 377] width 175 height 19
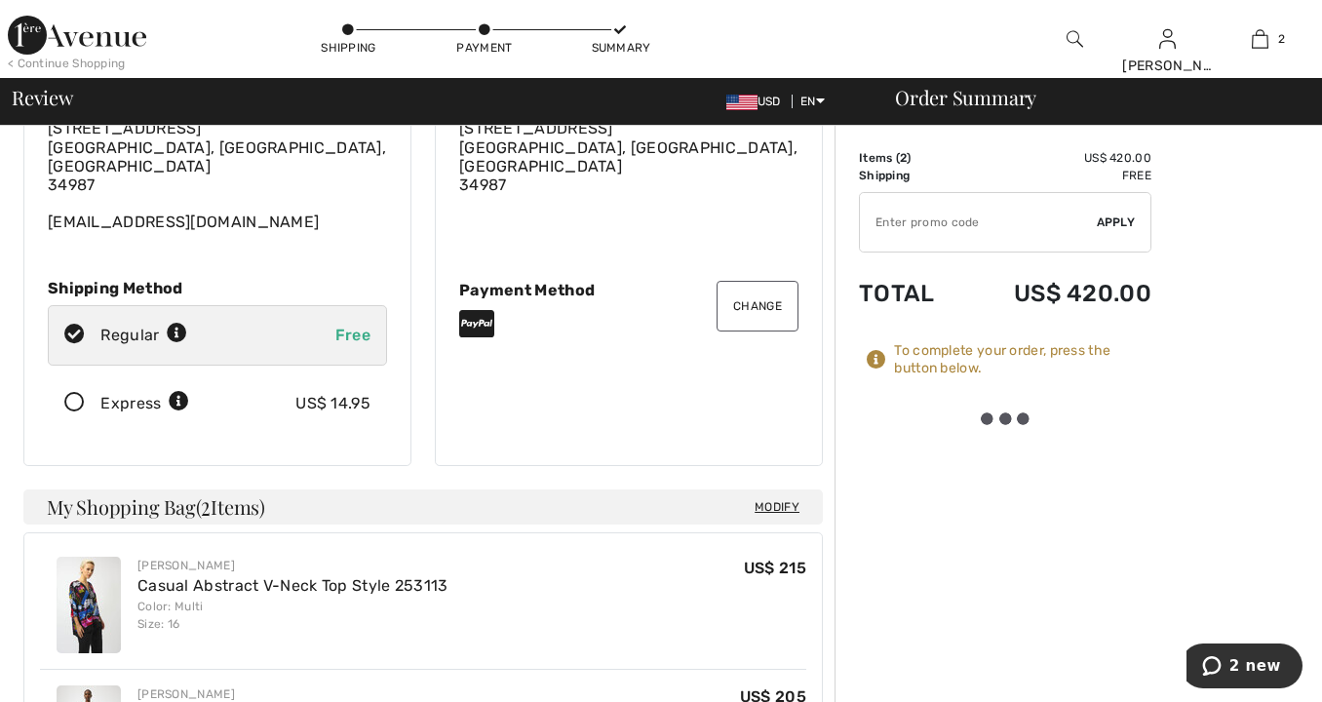
scroll to position [90, 0]
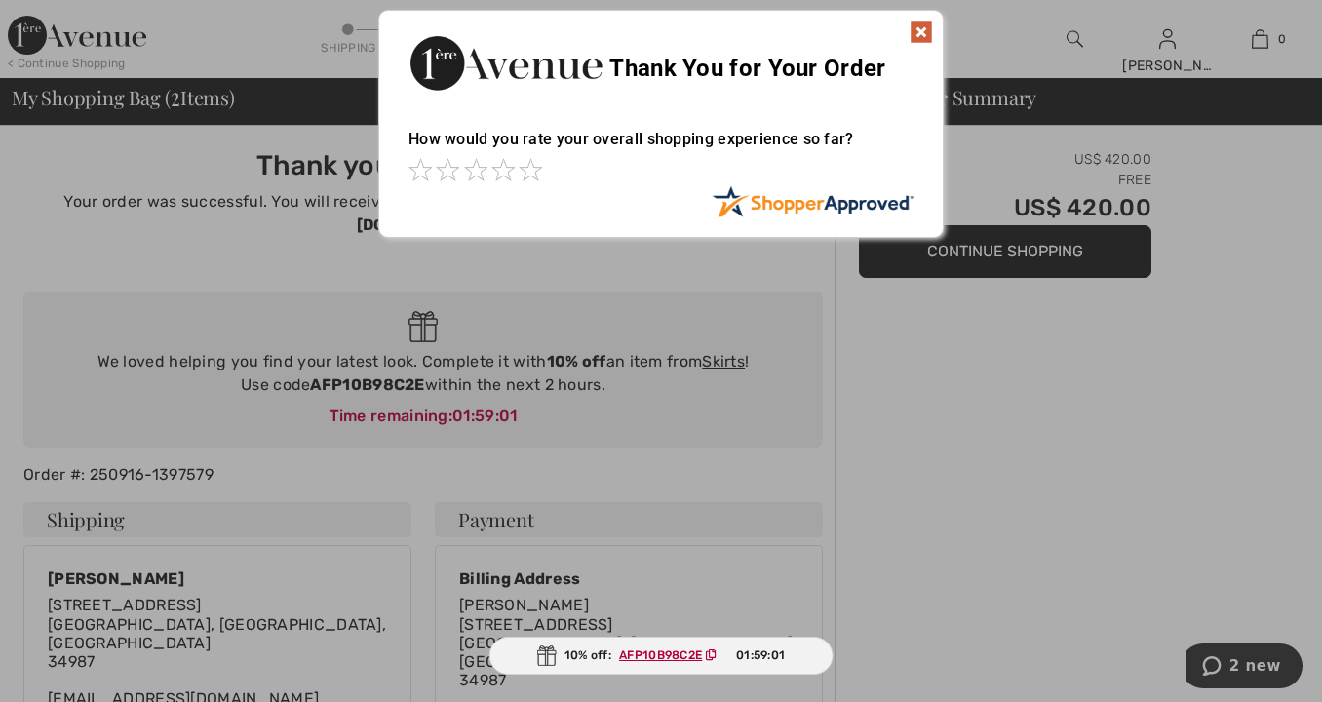
click at [920, 27] on img at bounding box center [921, 31] width 23 height 23
